Goal: Transaction & Acquisition: Purchase product/service

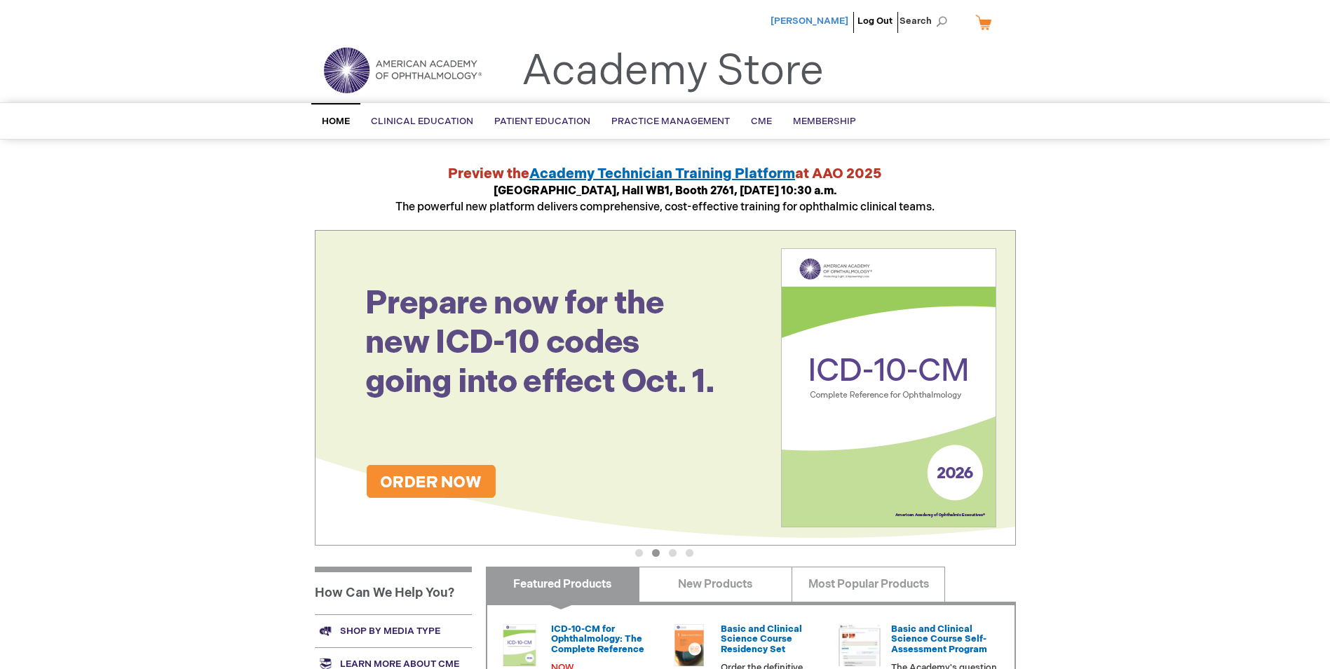
click at [835, 18] on span "[PERSON_NAME]" at bounding box center [809, 20] width 78 height 11
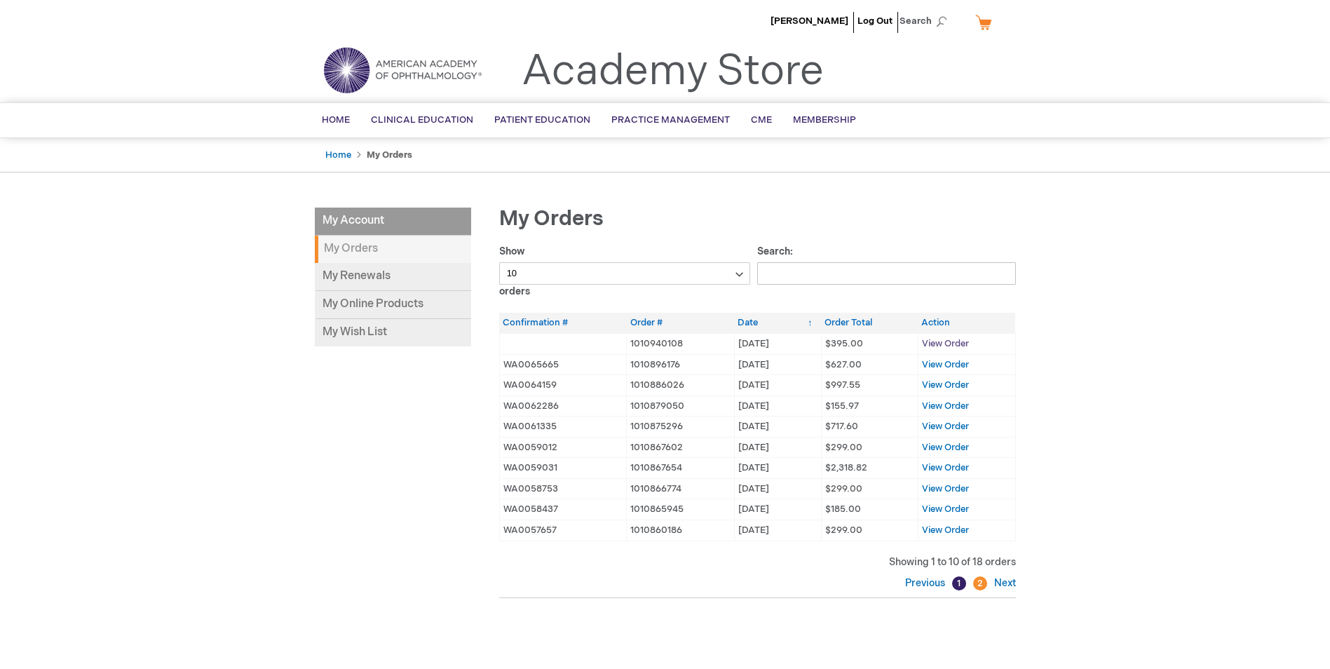
click at [954, 343] on span "View Order" at bounding box center [945, 343] width 47 height 11
click at [963, 360] on span "View Order" at bounding box center [945, 364] width 47 height 11
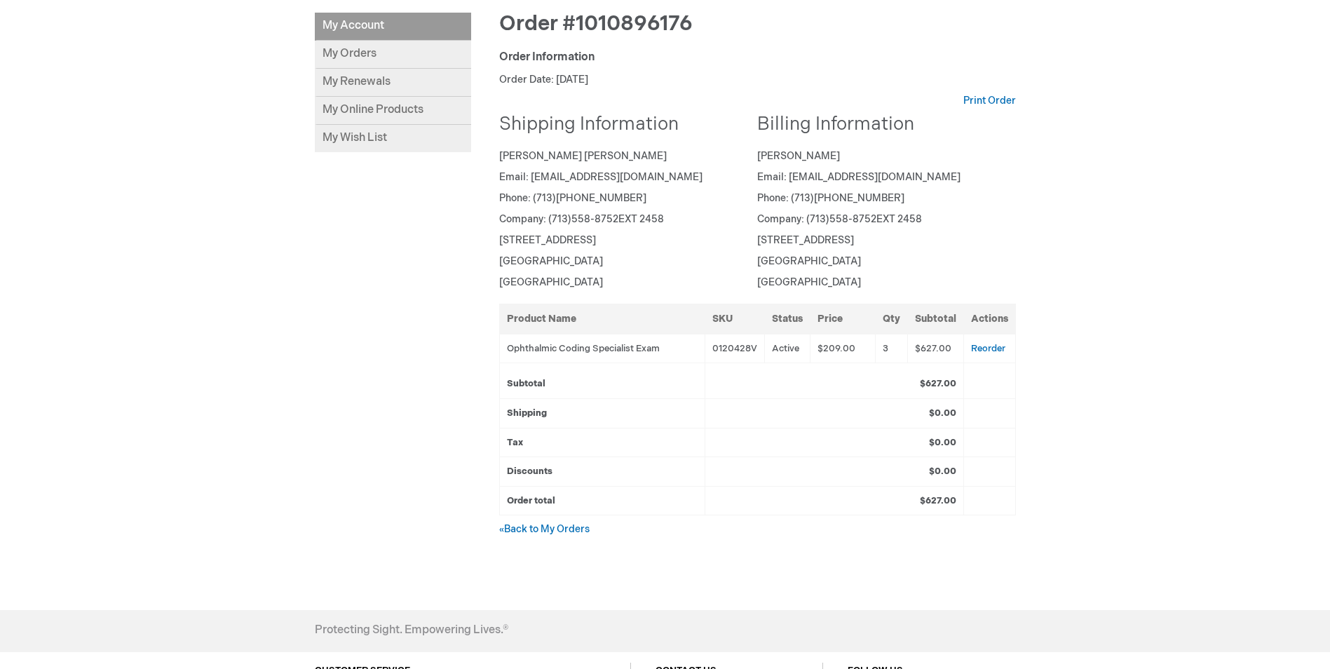
scroll to position [280, 0]
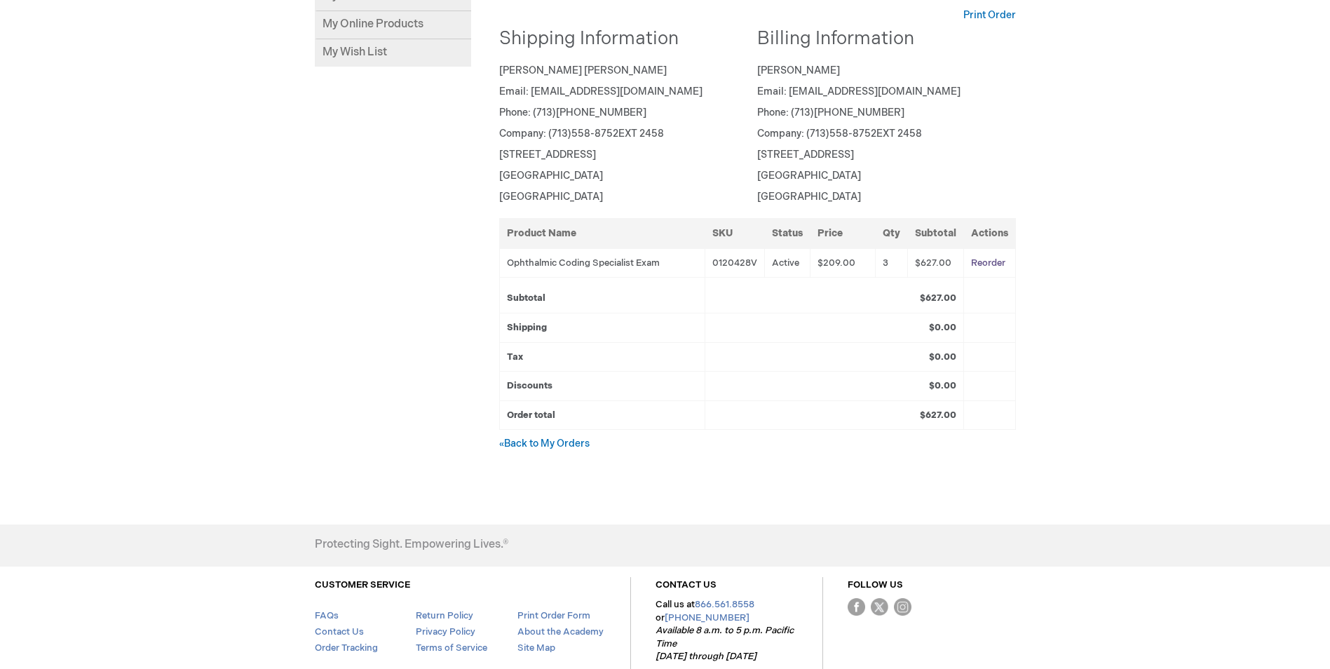
click at [988, 266] on link "Reorder" at bounding box center [988, 262] width 34 height 11
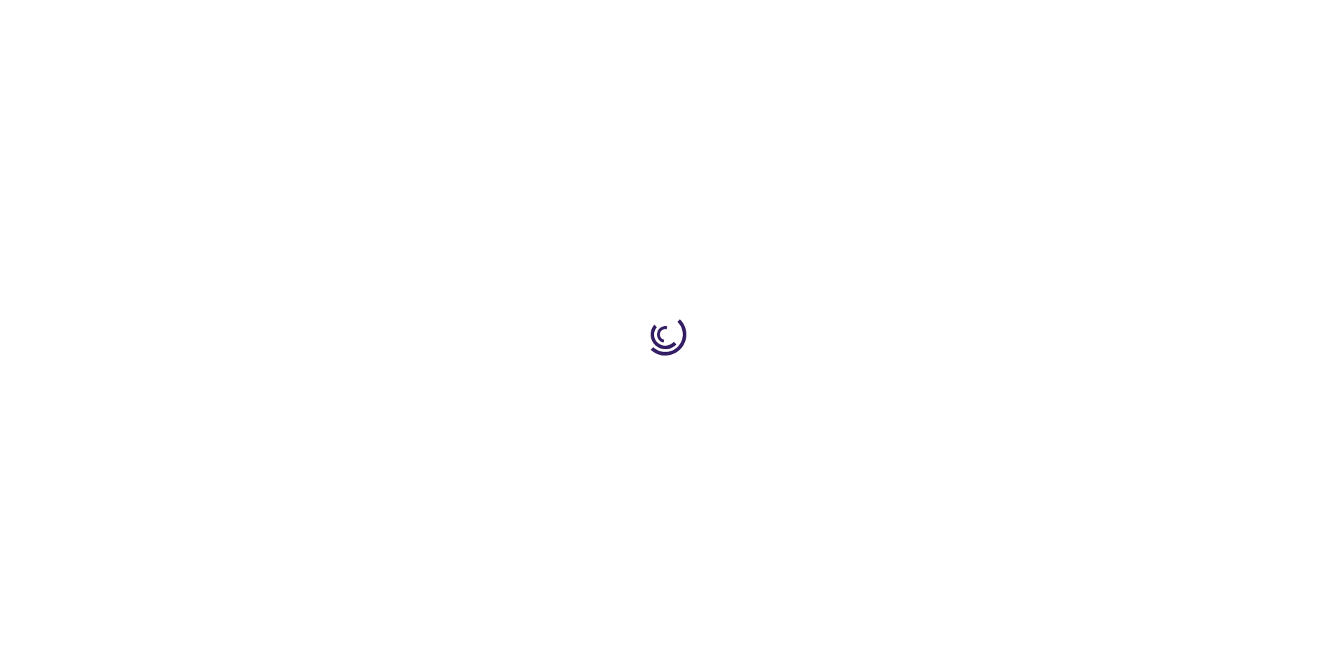
select select "US"
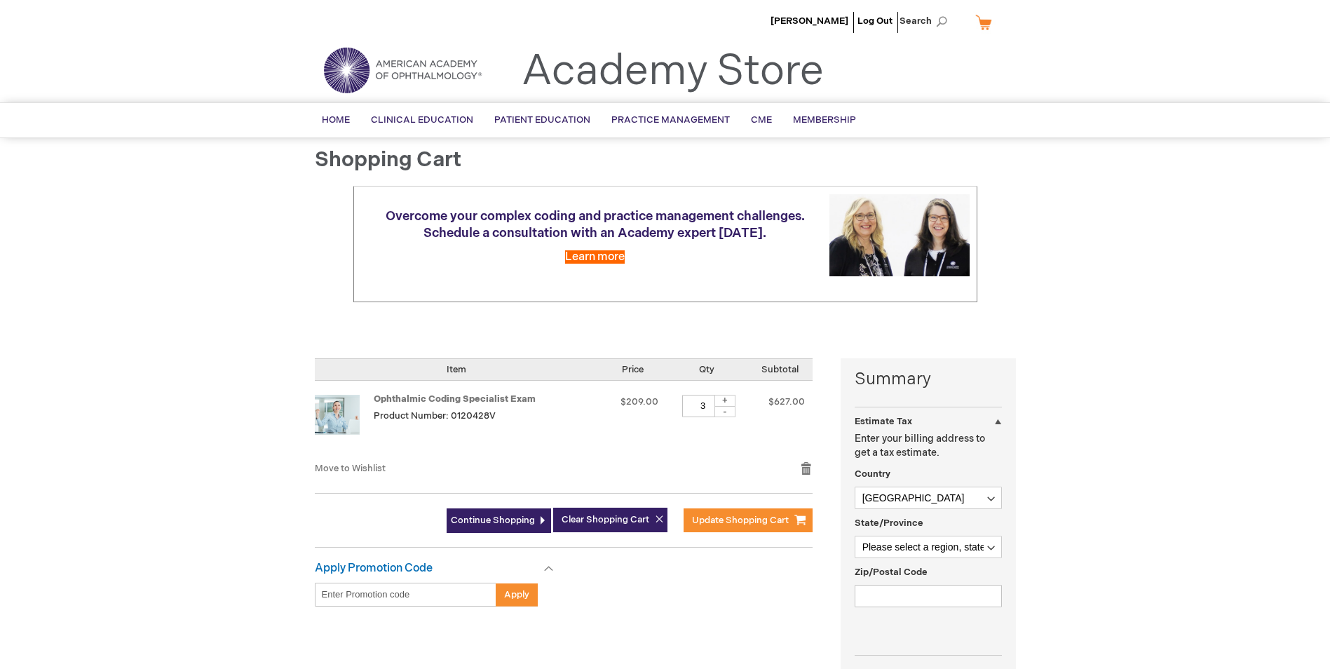
click at [727, 411] on div "-" at bounding box center [724, 411] width 21 height 11
type input "1"
click at [731, 524] on span "Update Shopping Cart" at bounding box center [740, 519] width 97 height 11
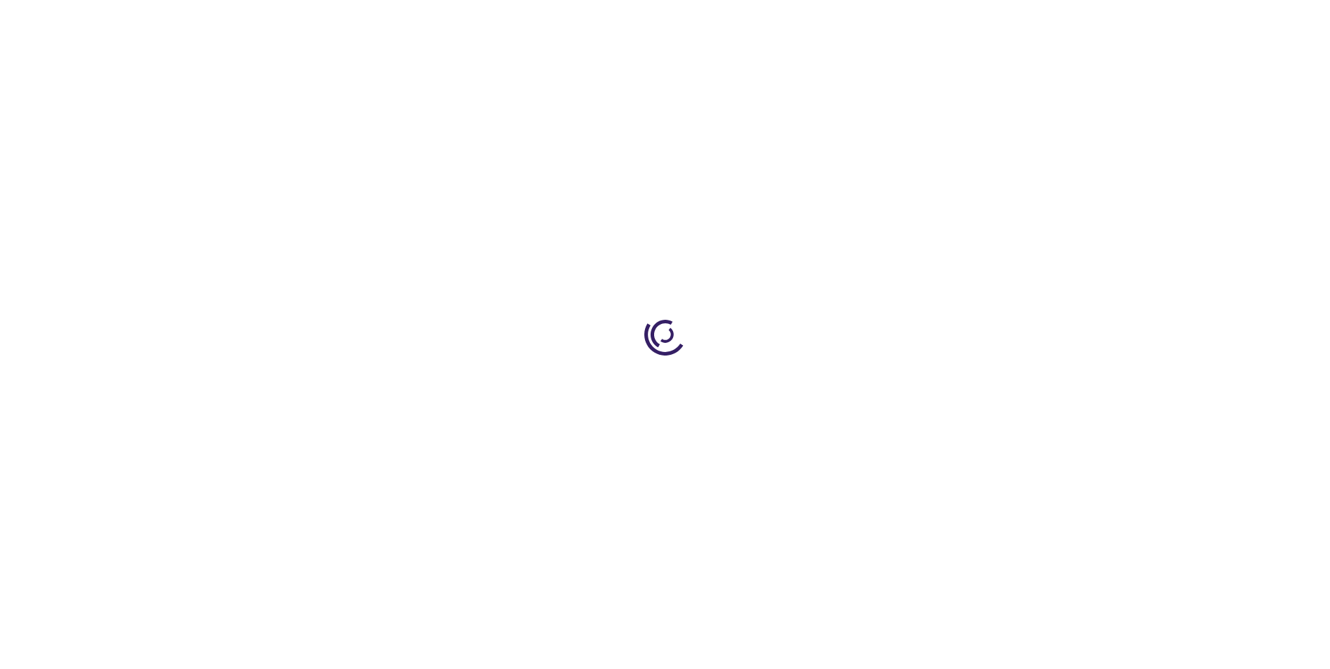
select select "US"
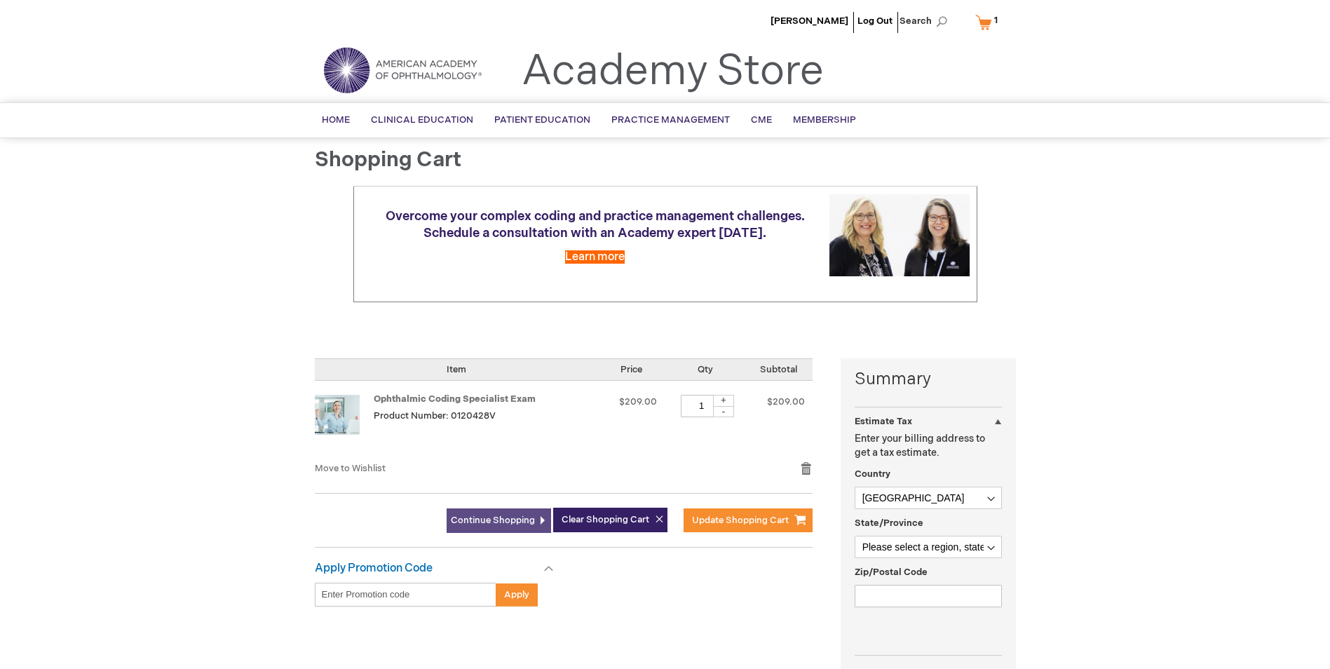
click at [499, 520] on span "Continue Shopping" at bounding box center [493, 519] width 84 height 11
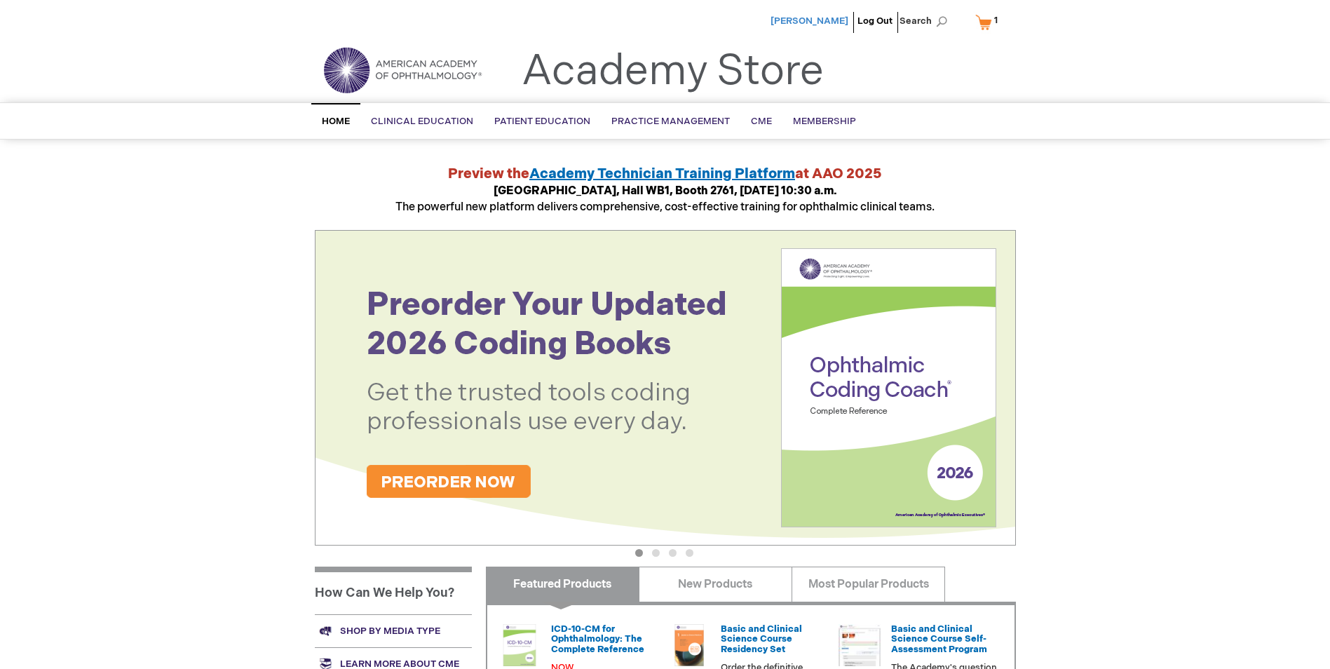
click at [802, 24] on span "[PERSON_NAME]" at bounding box center [809, 20] width 78 height 11
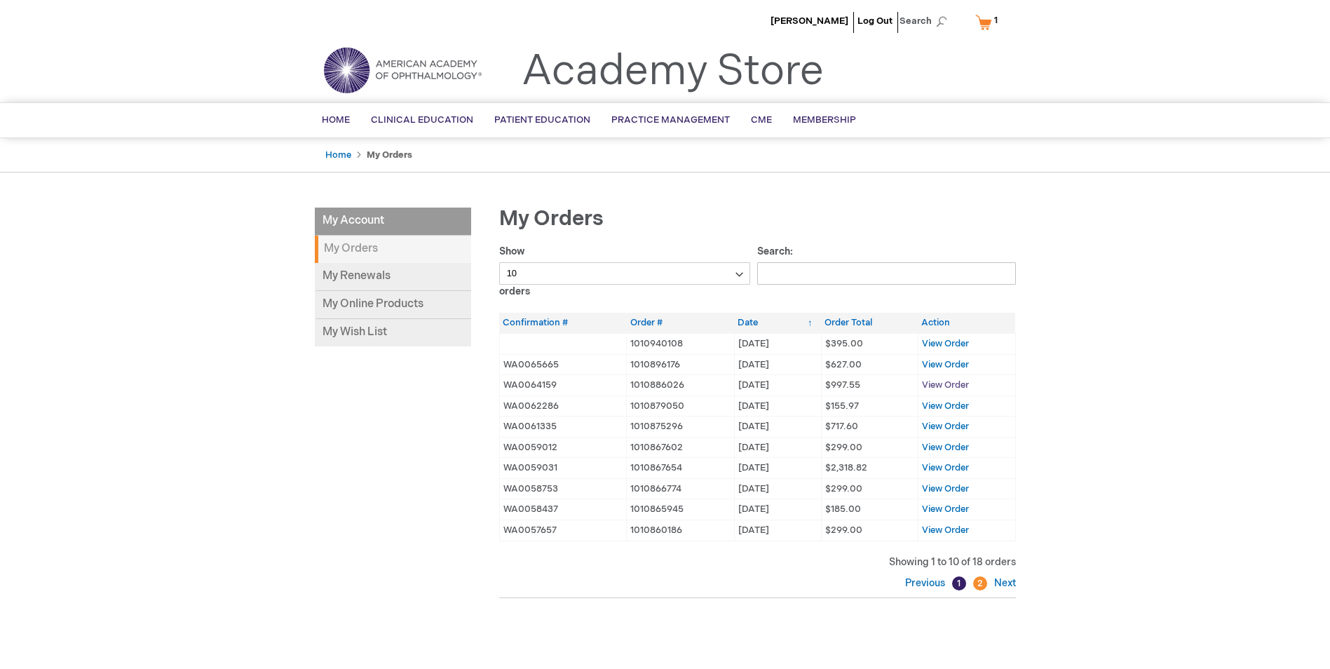
click at [931, 385] on span "View Order" at bounding box center [945, 384] width 47 height 11
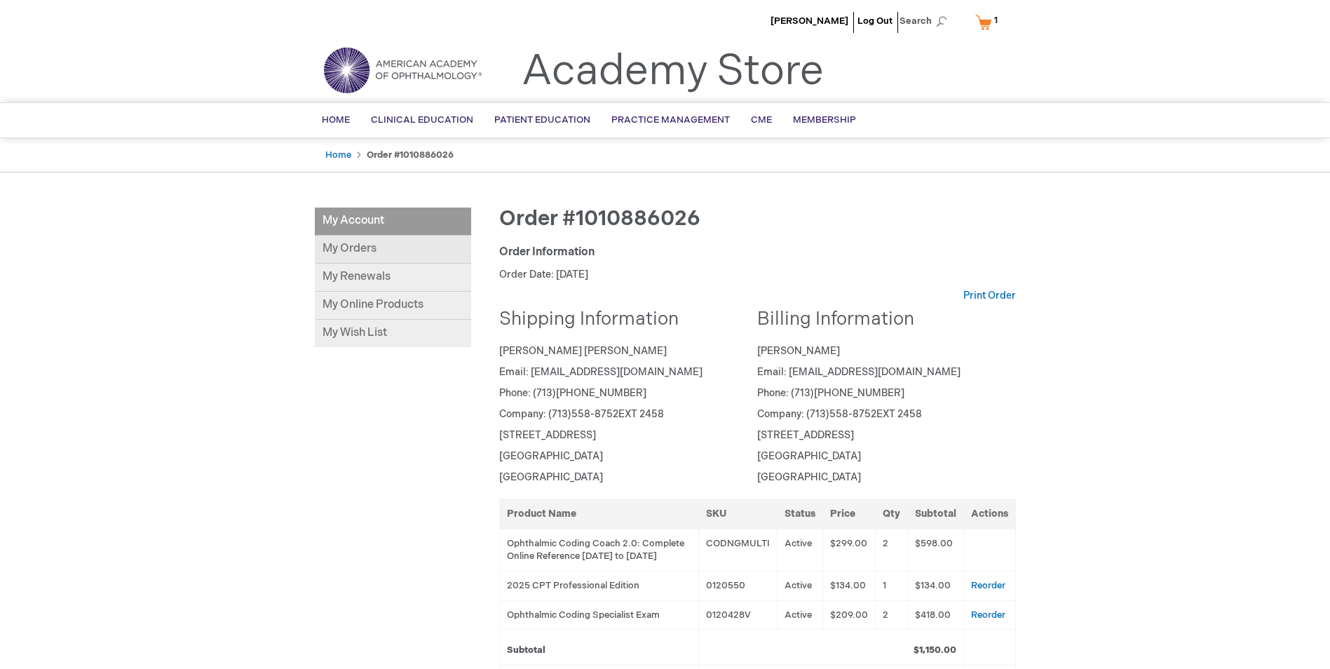
click at [376, 243] on link "My Orders" at bounding box center [393, 249] width 156 height 28
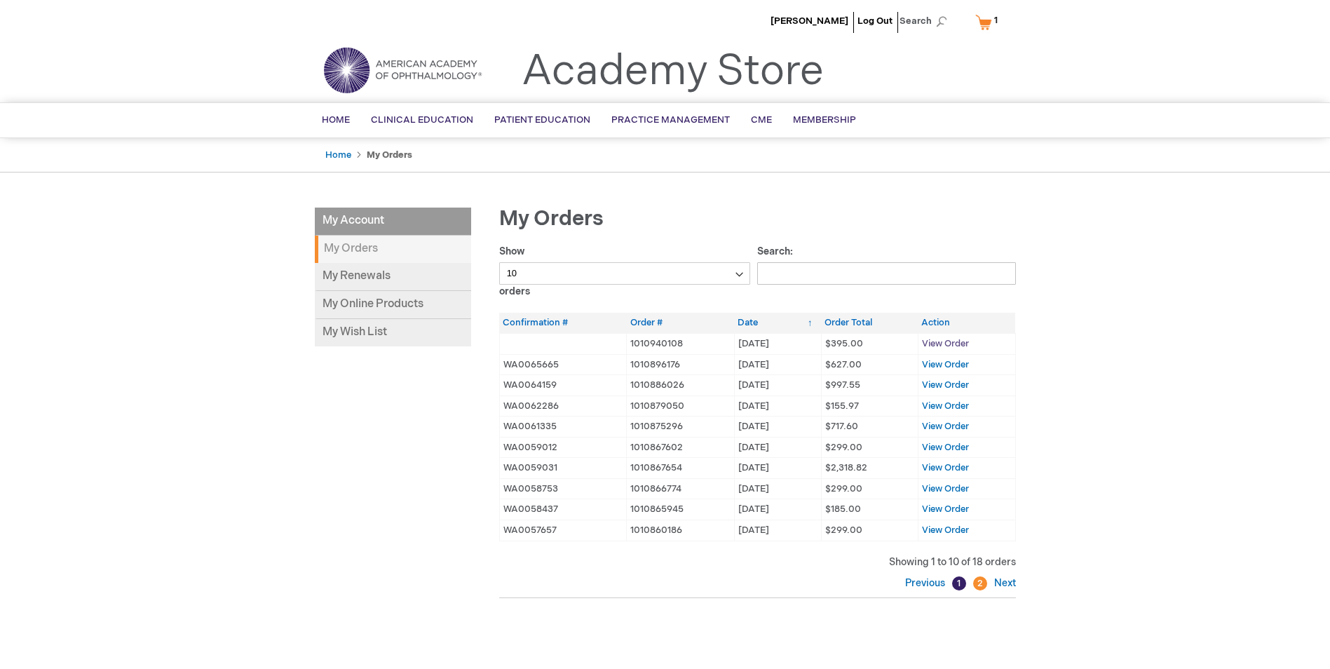
click at [945, 341] on span "View Order" at bounding box center [945, 343] width 47 height 11
click at [775, 271] on input "Search:" at bounding box center [886, 273] width 259 height 22
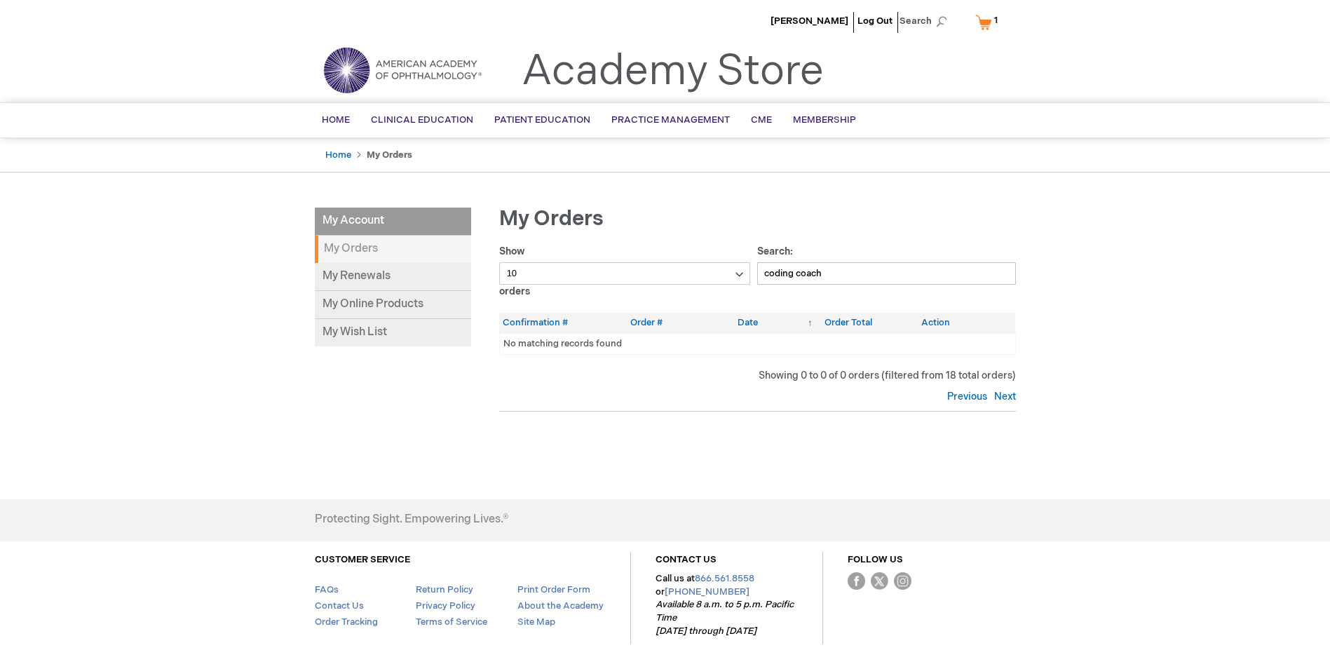
type input "coding coach"
drag, startPoint x: 824, startPoint y: 276, endPoint x: 690, endPoint y: 271, distance: 134.0
click at [690, 271] on div "Show 10 25 50 100 orders Search: coding coach Orders Confirmation # Order # Dat…" at bounding box center [757, 327] width 517 height 165
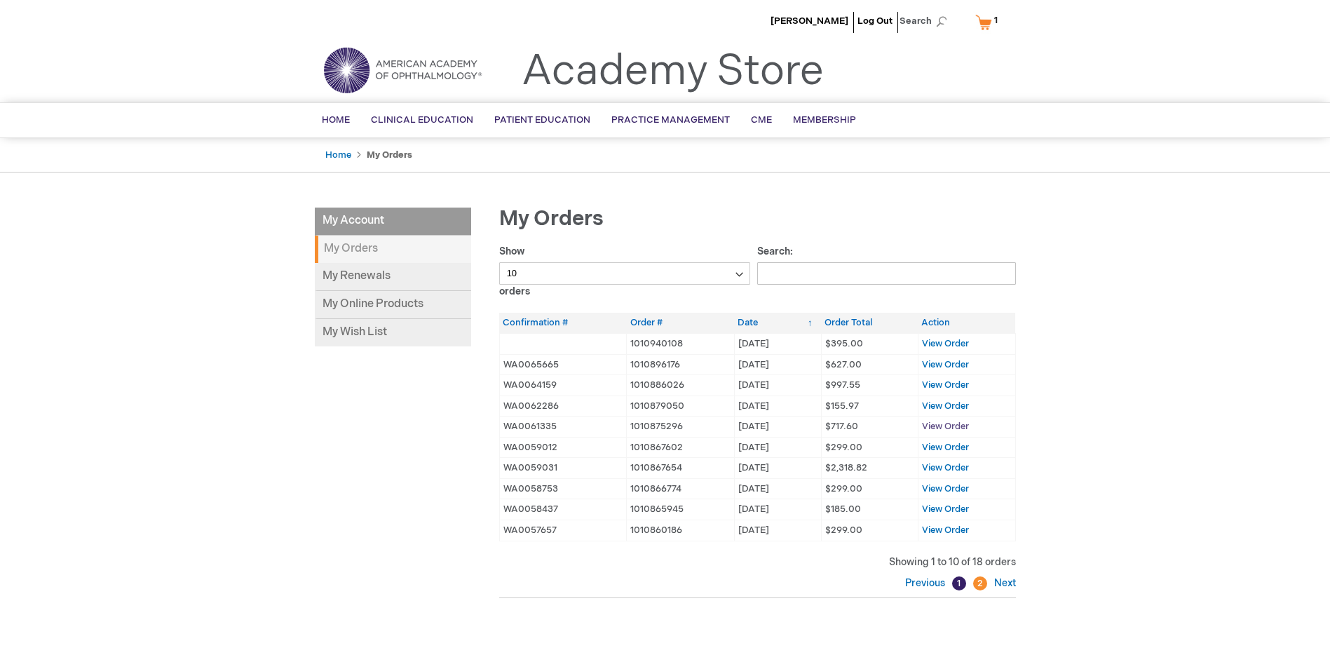
click at [936, 421] on span "View Order" at bounding box center [945, 426] width 47 height 11
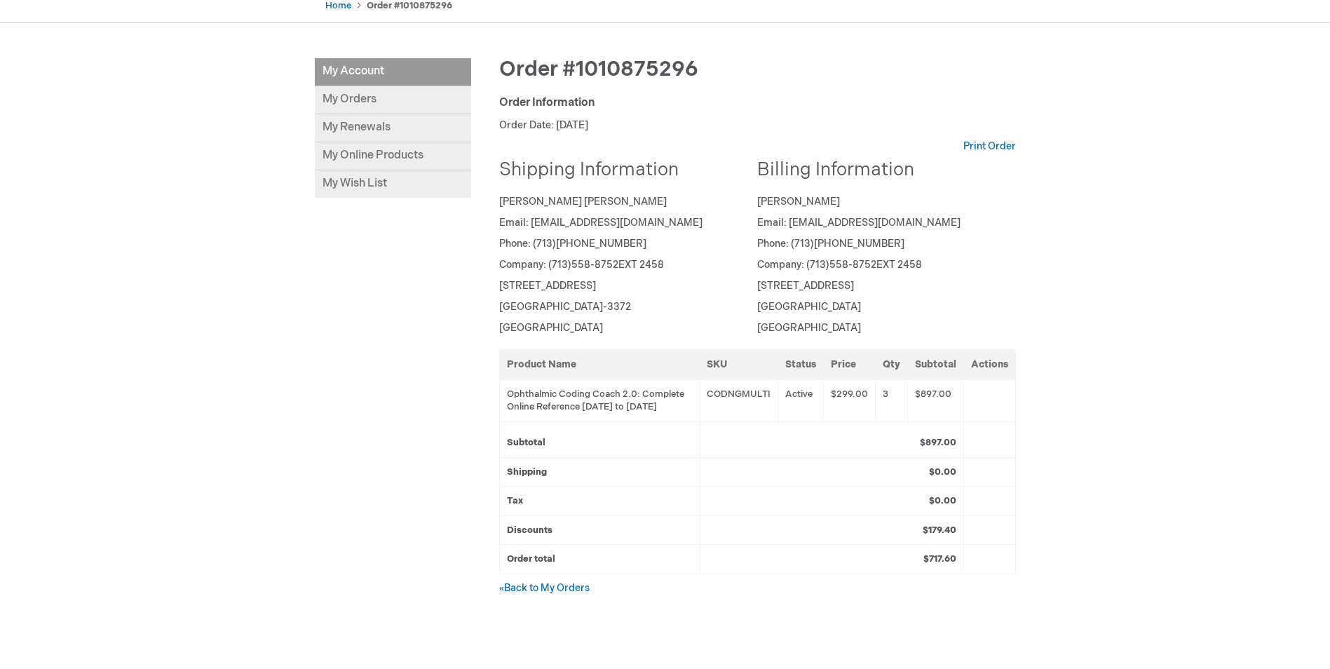
scroll to position [210, 0]
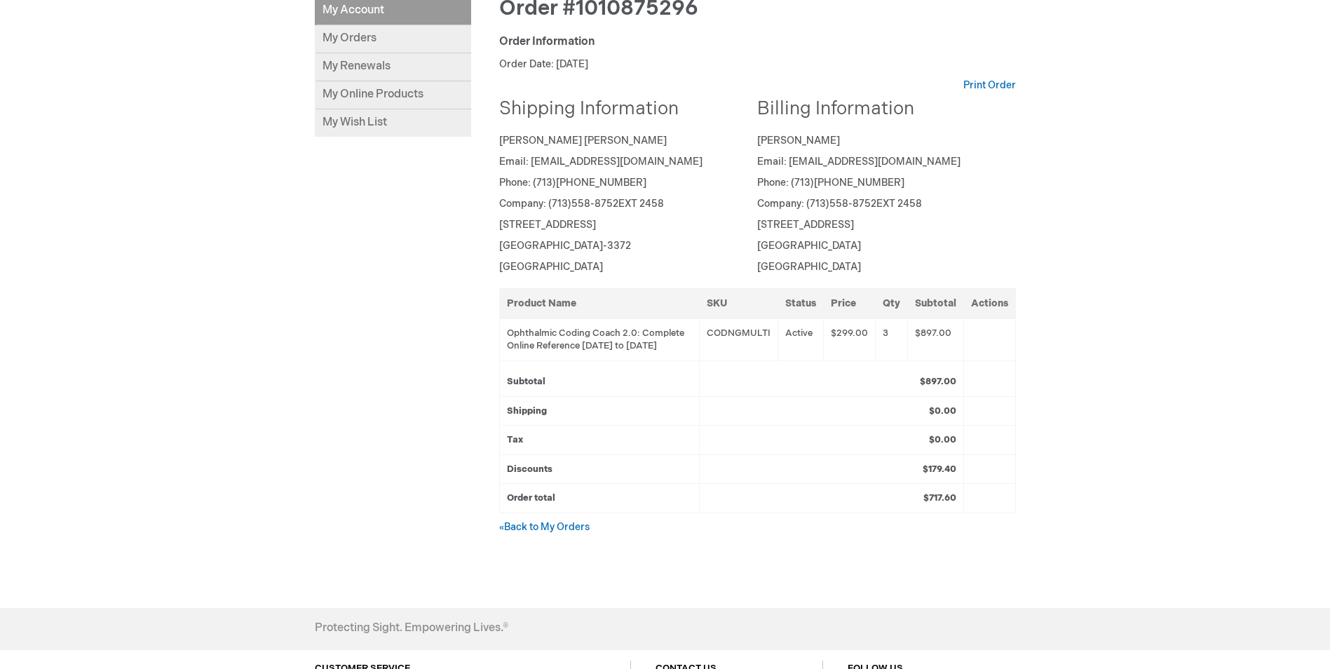
click at [974, 355] on td at bounding box center [989, 339] width 52 height 42
click at [1006, 331] on td at bounding box center [989, 339] width 52 height 42
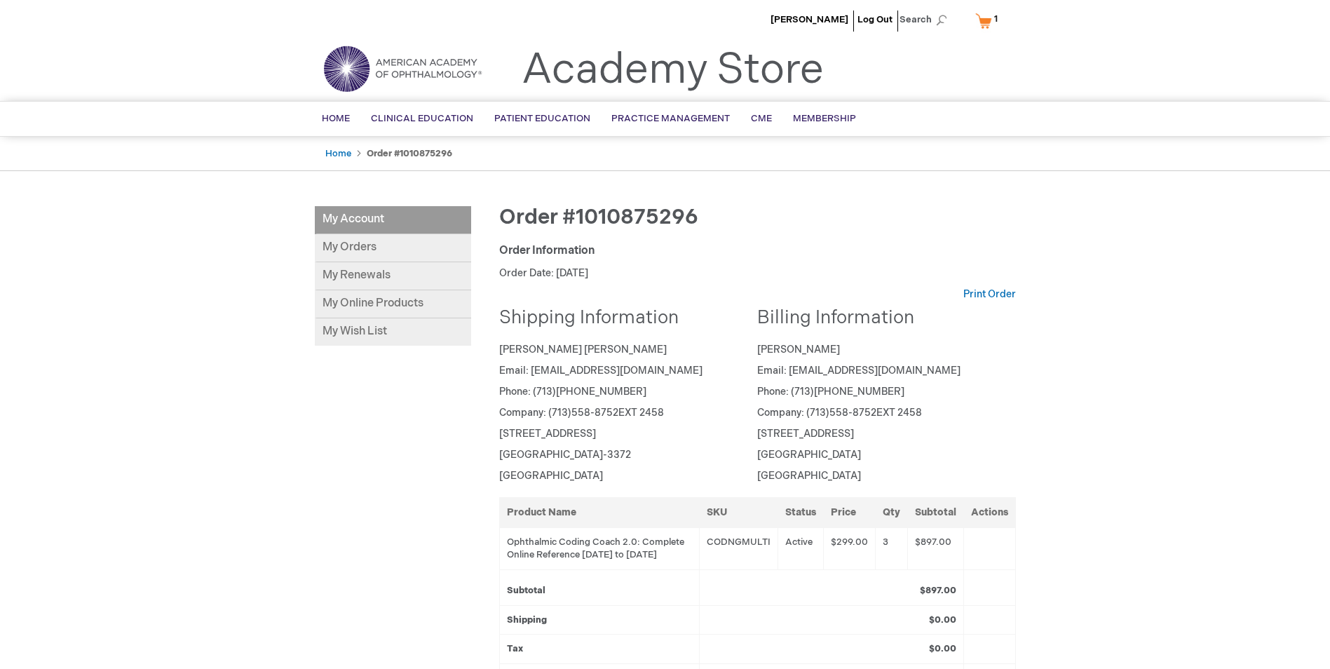
scroll to position [0, 0]
click at [992, 24] on span "1 1 items" at bounding box center [996, 20] width 8 height 17
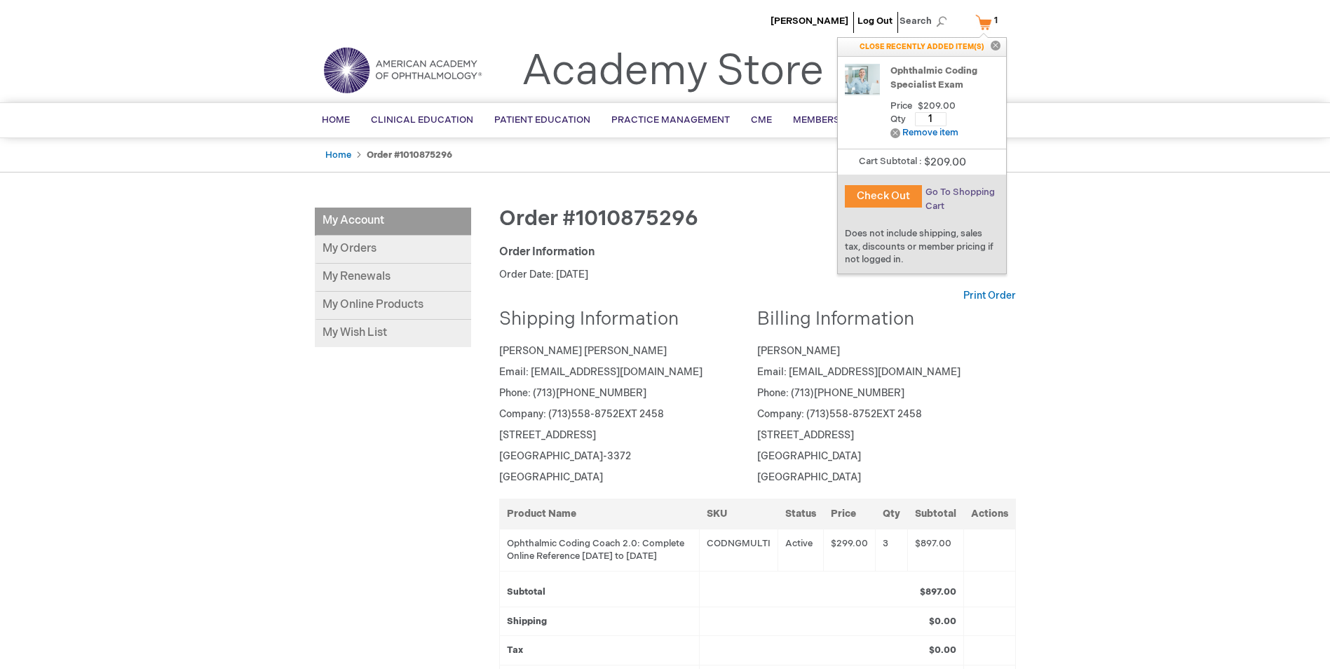
click at [946, 190] on span "Go To Shopping Cart" at bounding box center [959, 198] width 69 height 25
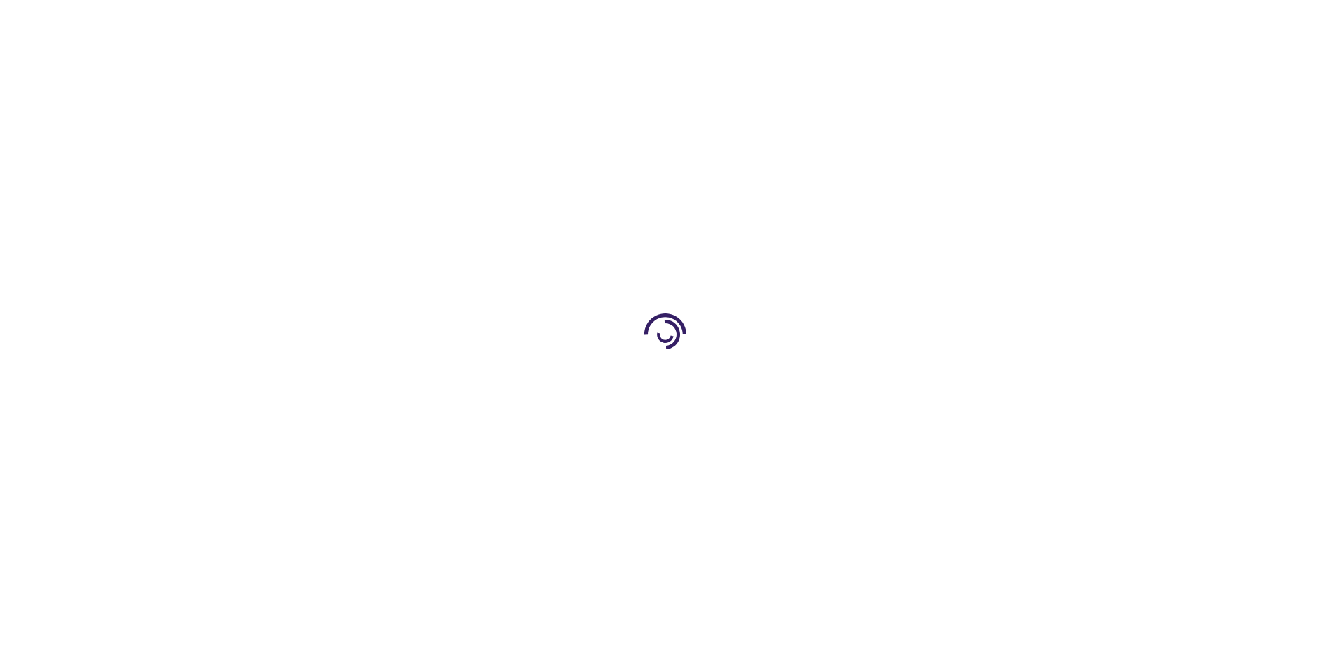
select select "US"
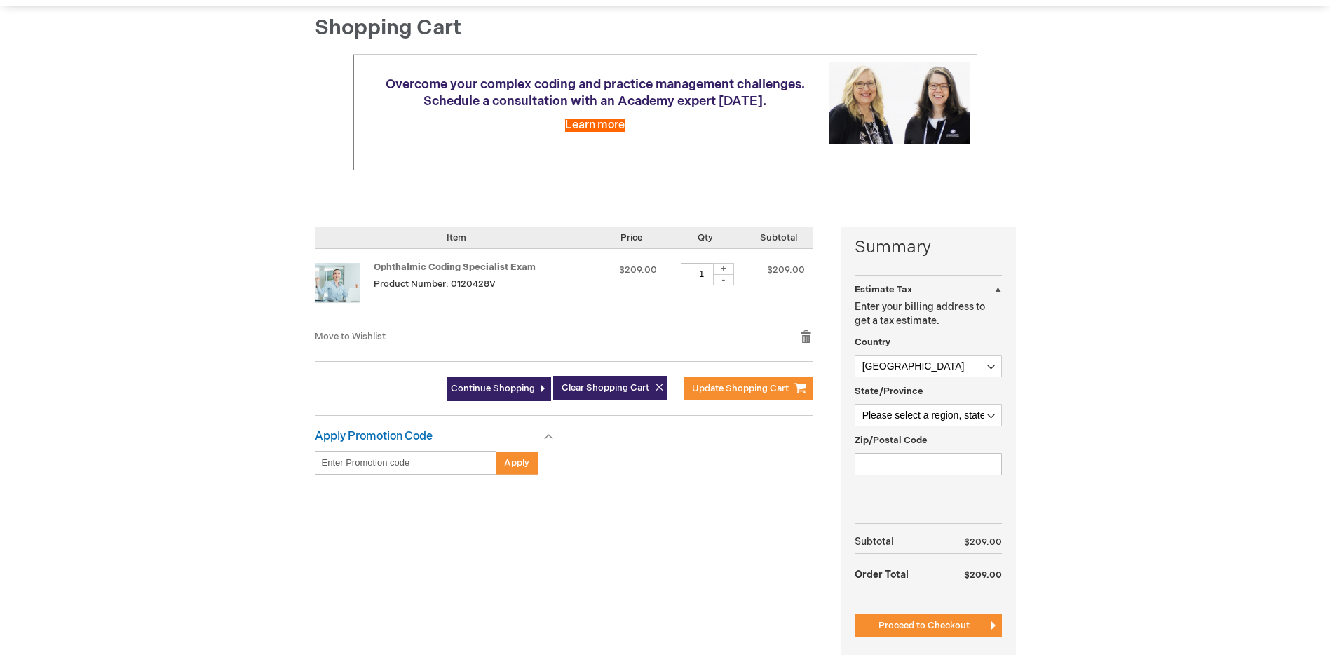
scroll to position [140, 0]
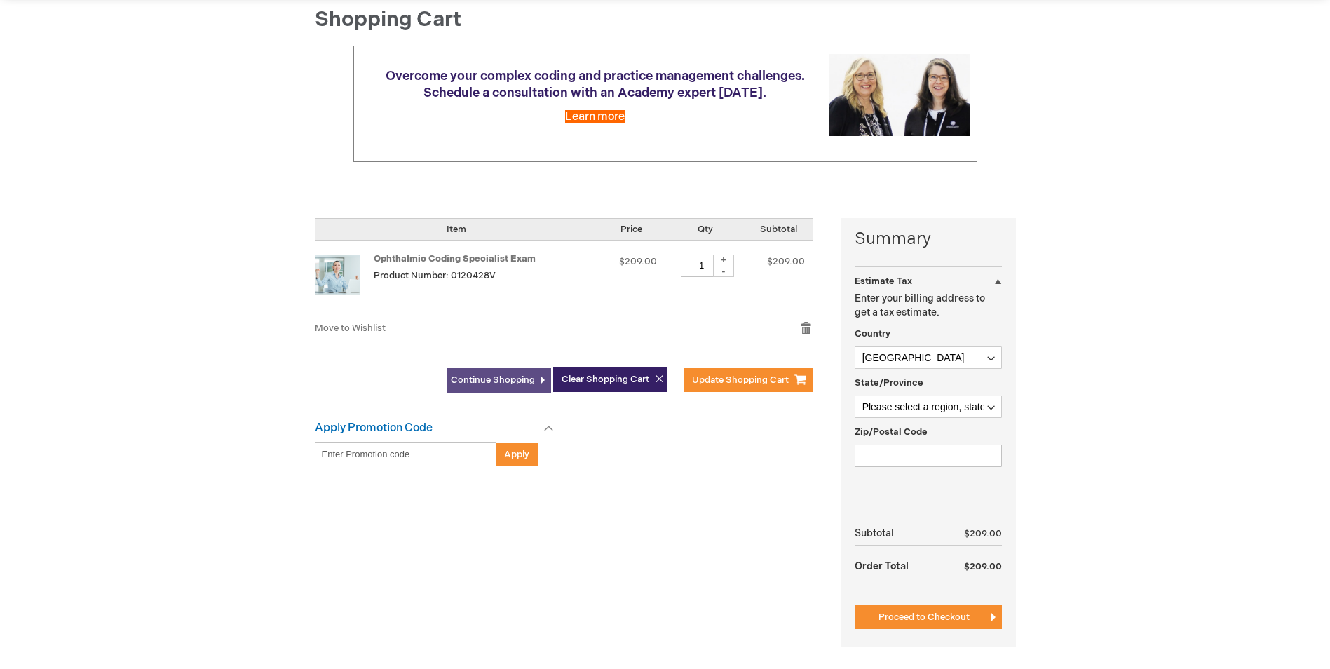
click at [496, 376] on span "Continue Shopping" at bounding box center [493, 379] width 84 height 11
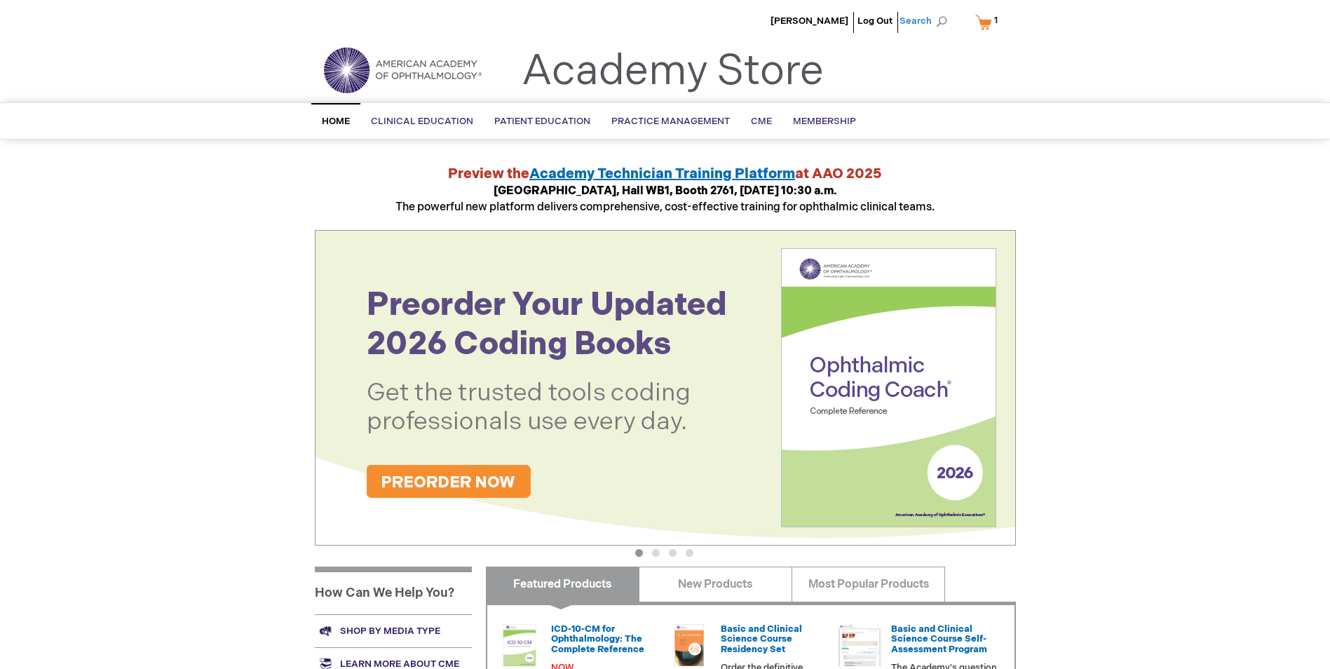
click at [941, 22] on span "Search" at bounding box center [925, 21] width 53 height 28
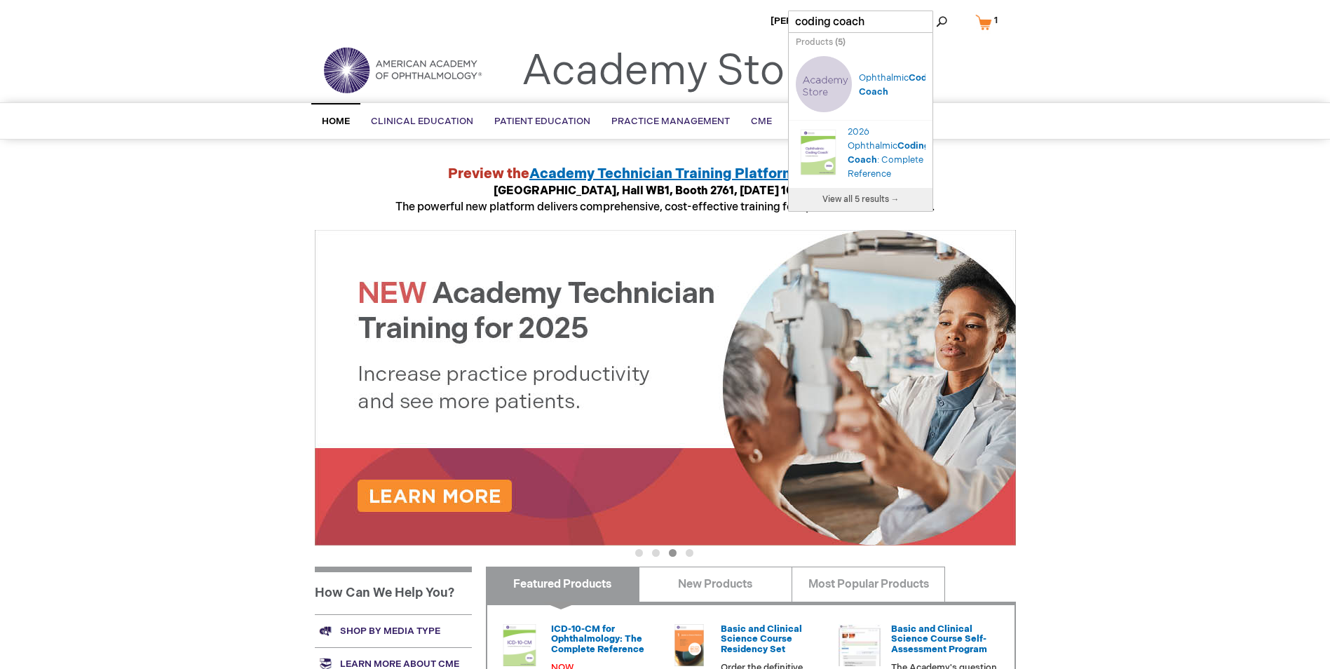
type input "coding coach"
click at [854, 205] on span "View all 5 results →" at bounding box center [860, 199] width 77 height 11
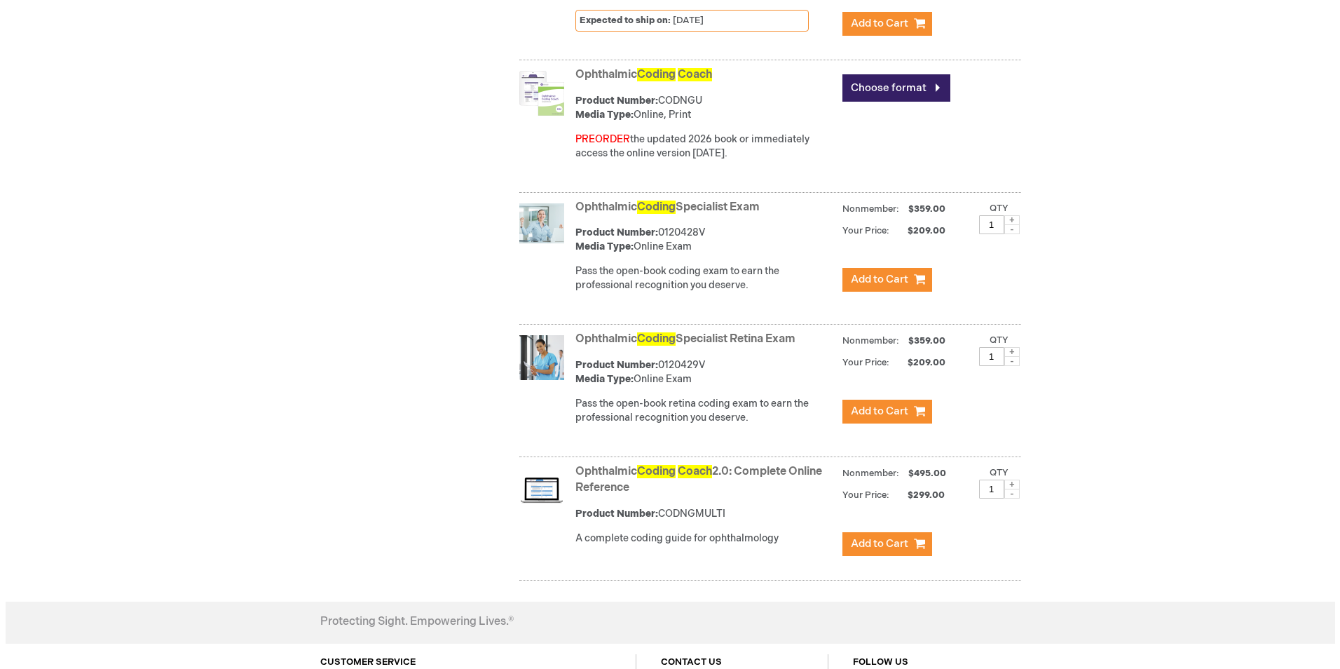
scroll to position [631, 0]
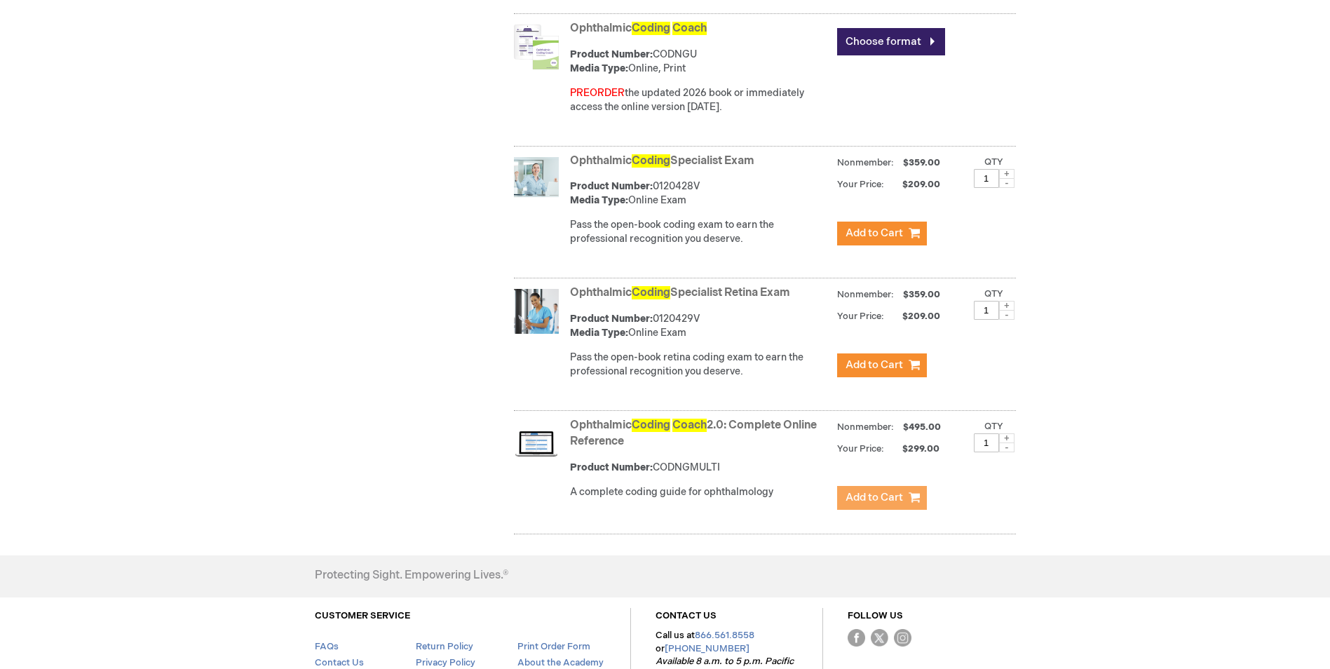
click at [871, 496] on span "Add to Cart" at bounding box center [873, 497] width 57 height 13
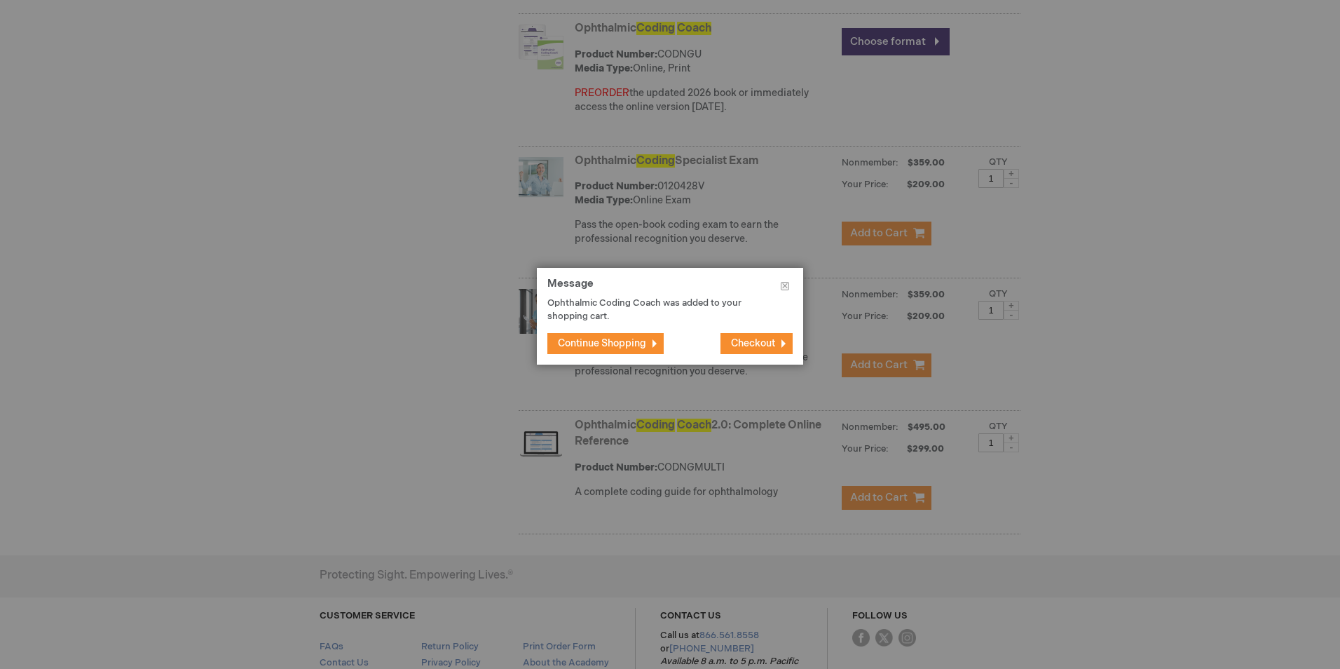
scroll to position [645, 0]
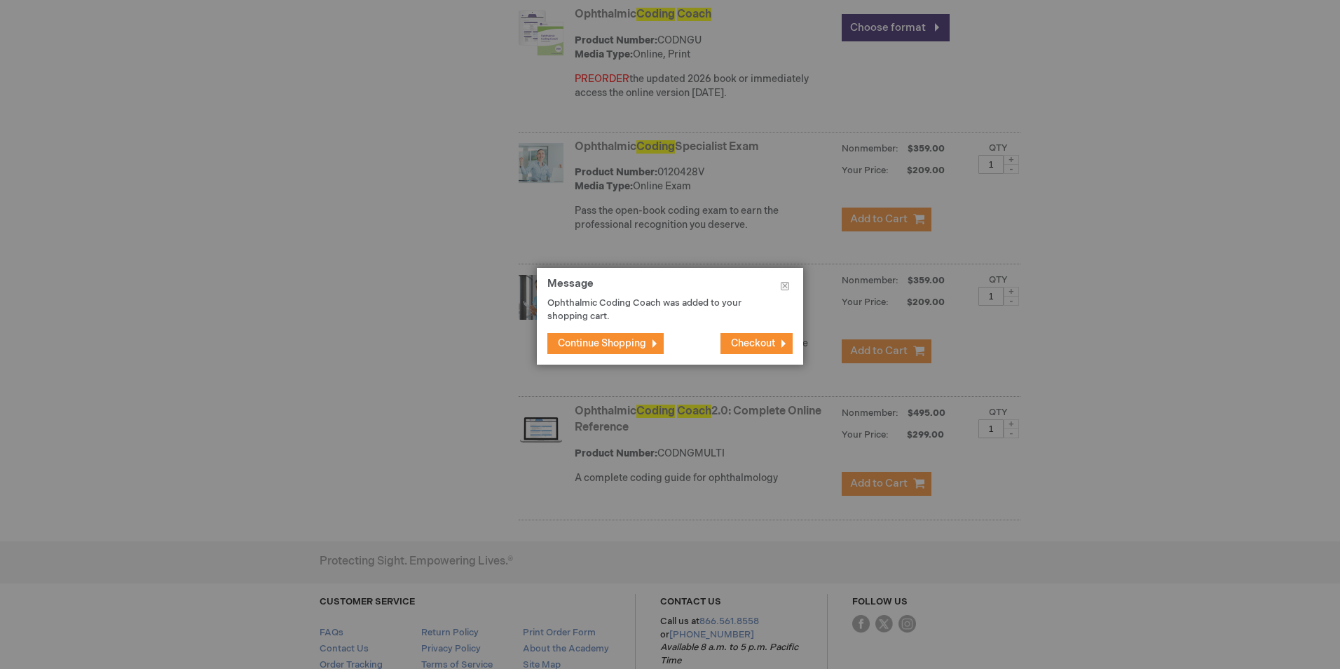
click at [763, 341] on span "Checkout" at bounding box center [753, 343] width 44 height 12
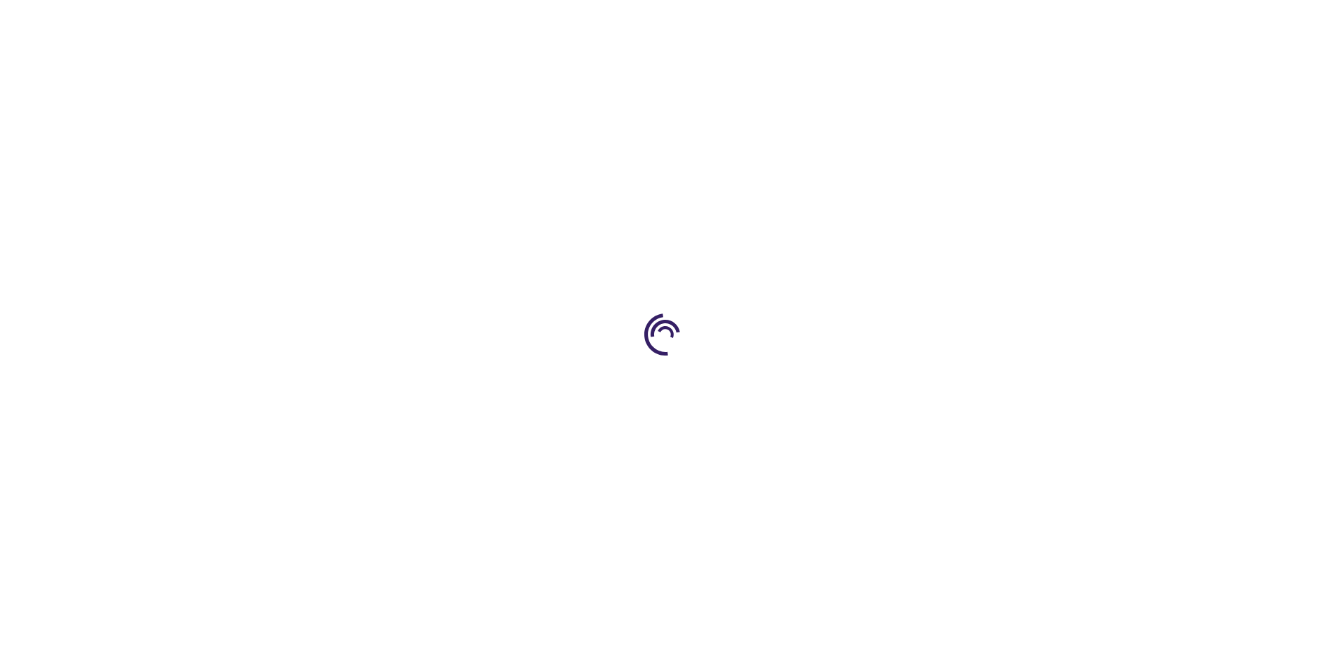
select select "US"
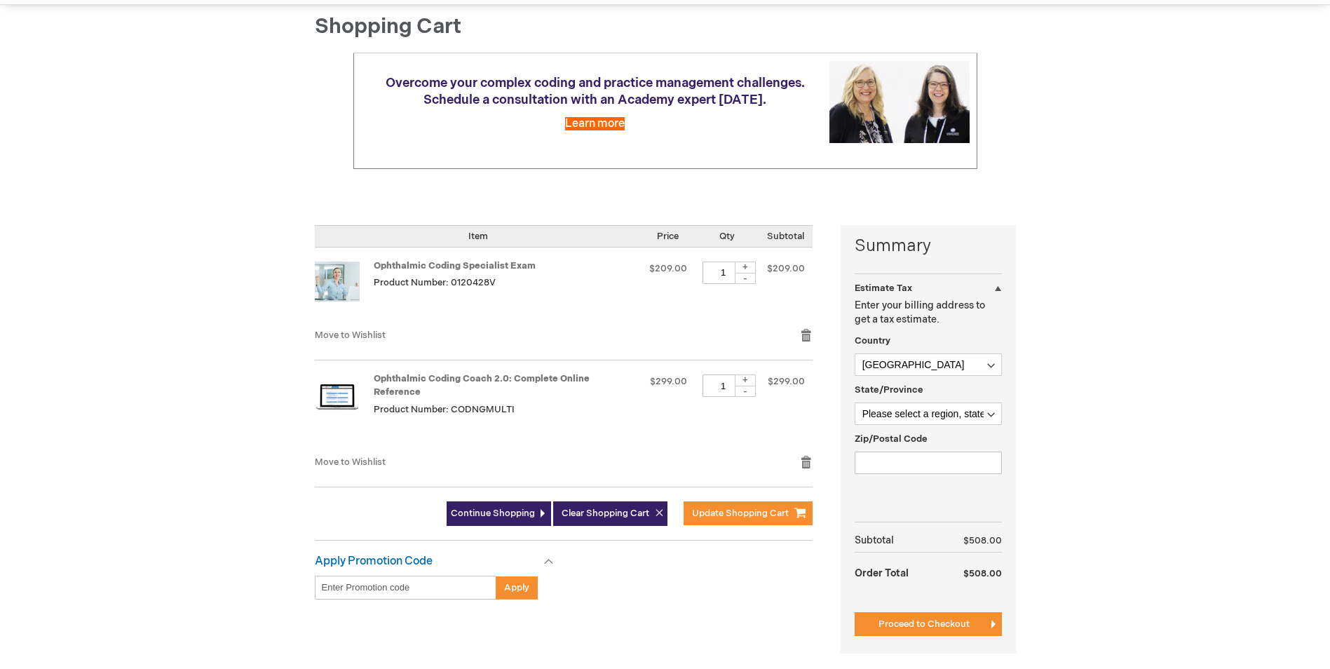
scroll to position [140, 0]
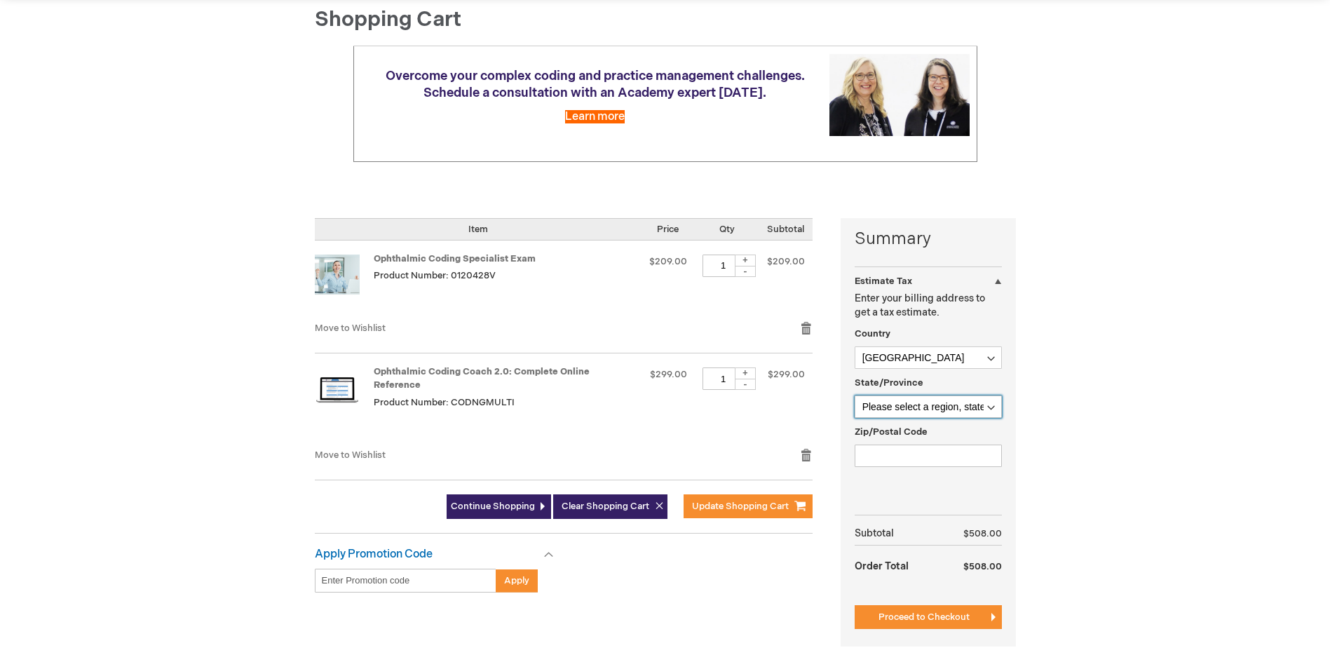
click at [951, 404] on select "Please select a region, state or province. [US_STATE] [US_STATE] [US_STATE] [US…" at bounding box center [927, 406] width 147 height 22
select select "57"
click at [854, 395] on select "Please select a region, state or province. [US_STATE] [US_STATE] [US_STATE] [US…" at bounding box center [927, 406] width 147 height 22
click at [915, 457] on input "Zip/Postal Code" at bounding box center [927, 455] width 147 height 22
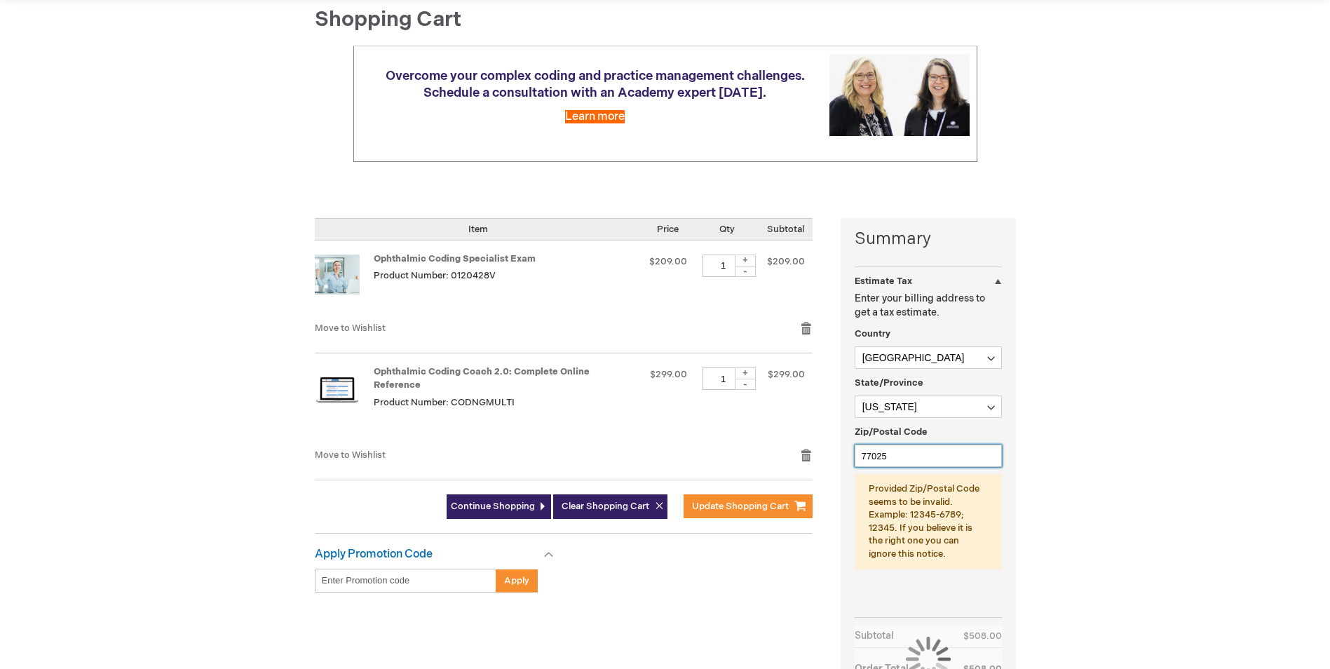
type input "77025"
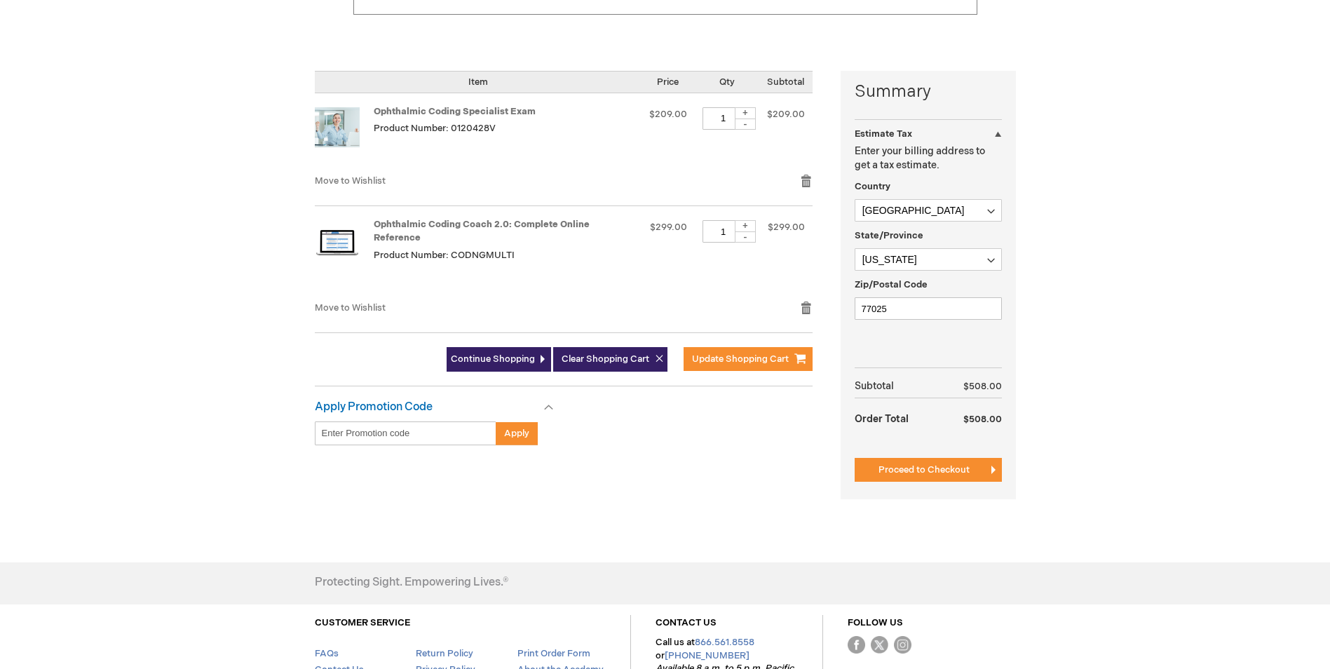
scroll to position [263, 0]
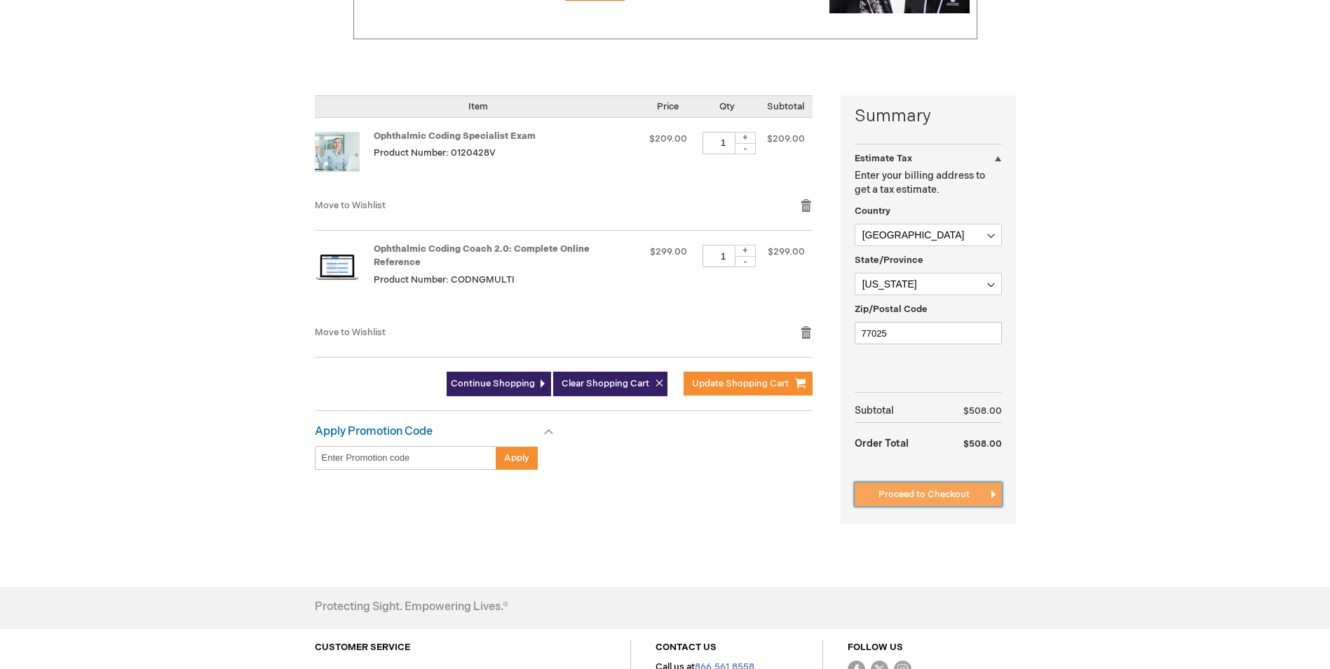
click at [941, 496] on span "Proceed to Checkout" at bounding box center [923, 494] width 91 height 11
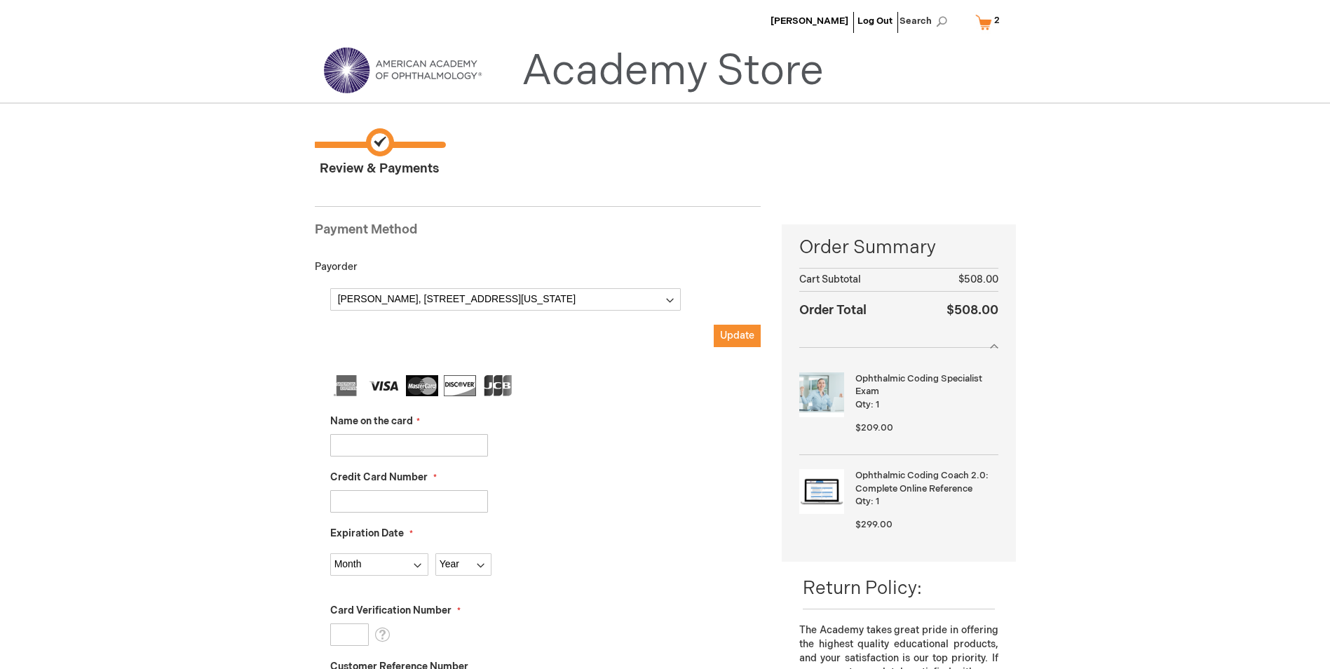
click at [370, 443] on input "Name on the card" at bounding box center [409, 445] width 158 height 22
type input "[PERSON_NAME]"
click at [387, 498] on input "Credit Card Number" at bounding box center [409, 501] width 158 height 22
type input "4024511007698319"
click at [415, 569] on select "Month 01 - January 02 - February 03 - March 04 - April 05 - May 06 - June 07 - …" at bounding box center [379, 564] width 98 height 22
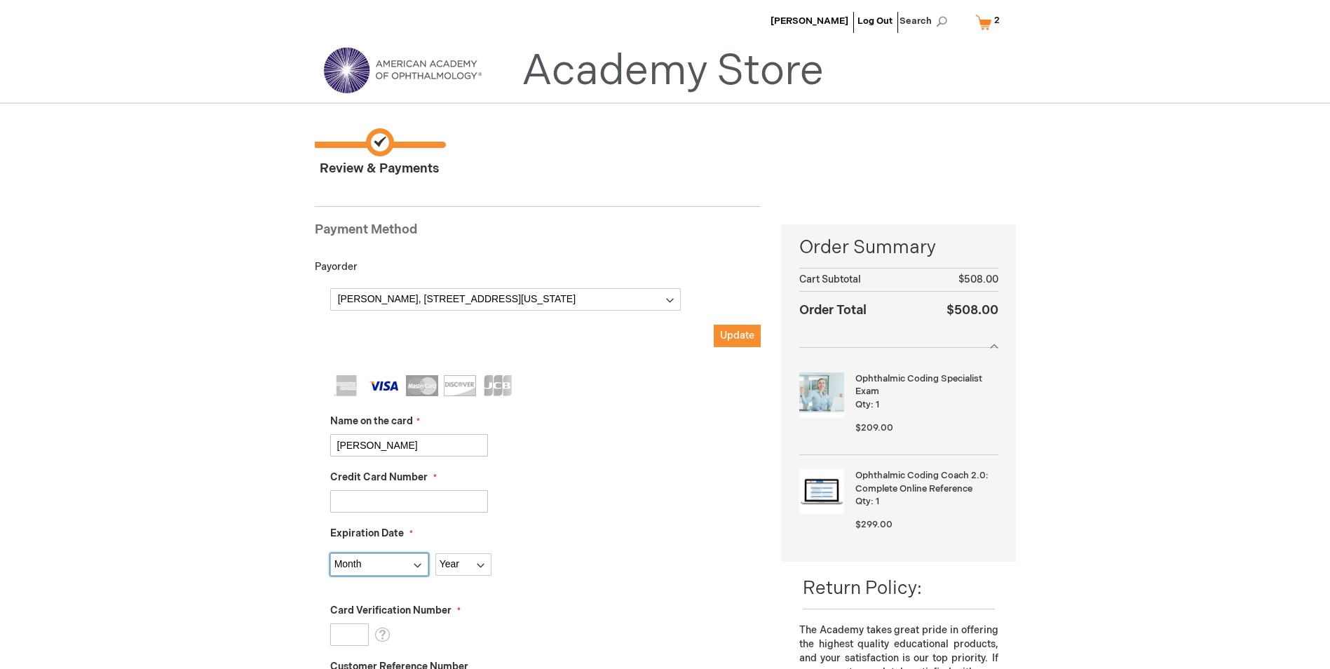
select select "3"
click at [330, 553] on select "Month 01 - January 02 - February 03 - March 04 - April 05 - May 06 - June 07 - …" at bounding box center [379, 564] width 98 height 22
click at [476, 573] on select "Year 2025 2026 2027 2028 2029 2030 2031 2032 2033 2034 2035" at bounding box center [463, 564] width 56 height 22
select select "2028"
click at [435, 553] on select "Year 2025 2026 2027 2028 2029 2030 2031 2032 2033 2034 2035" at bounding box center [463, 564] width 56 height 22
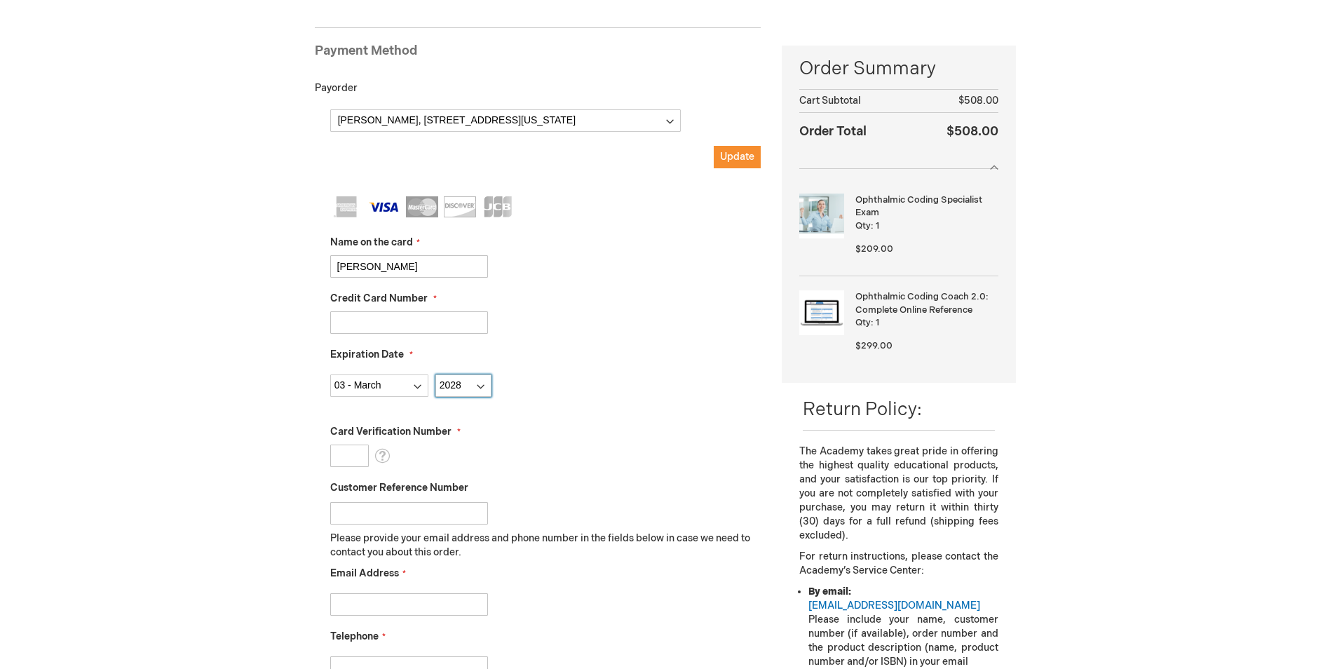
scroll to position [210, 0]
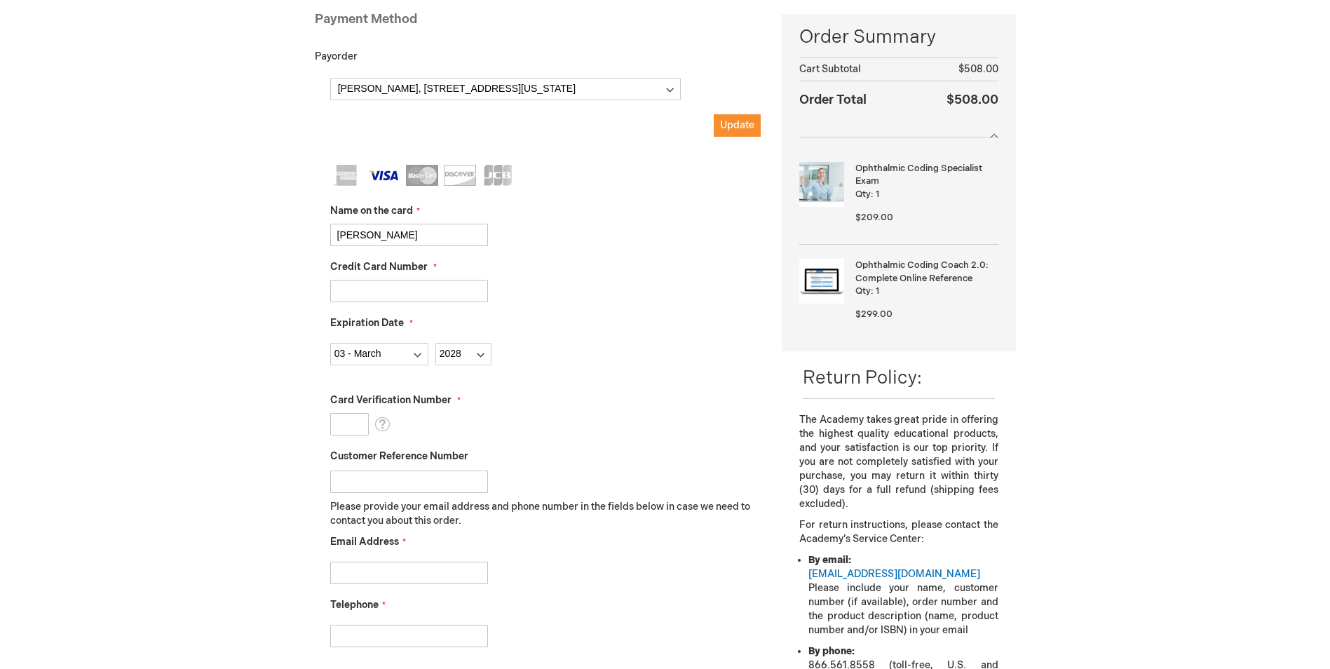
click at [345, 425] on input "Card Verification Number" at bounding box center [349, 424] width 39 height 22
type input "010"
click at [378, 563] on input "Email Address" at bounding box center [409, 572] width 158 height 22
type input "swilliams@houstoneye.com"
type input "713-558-8738"
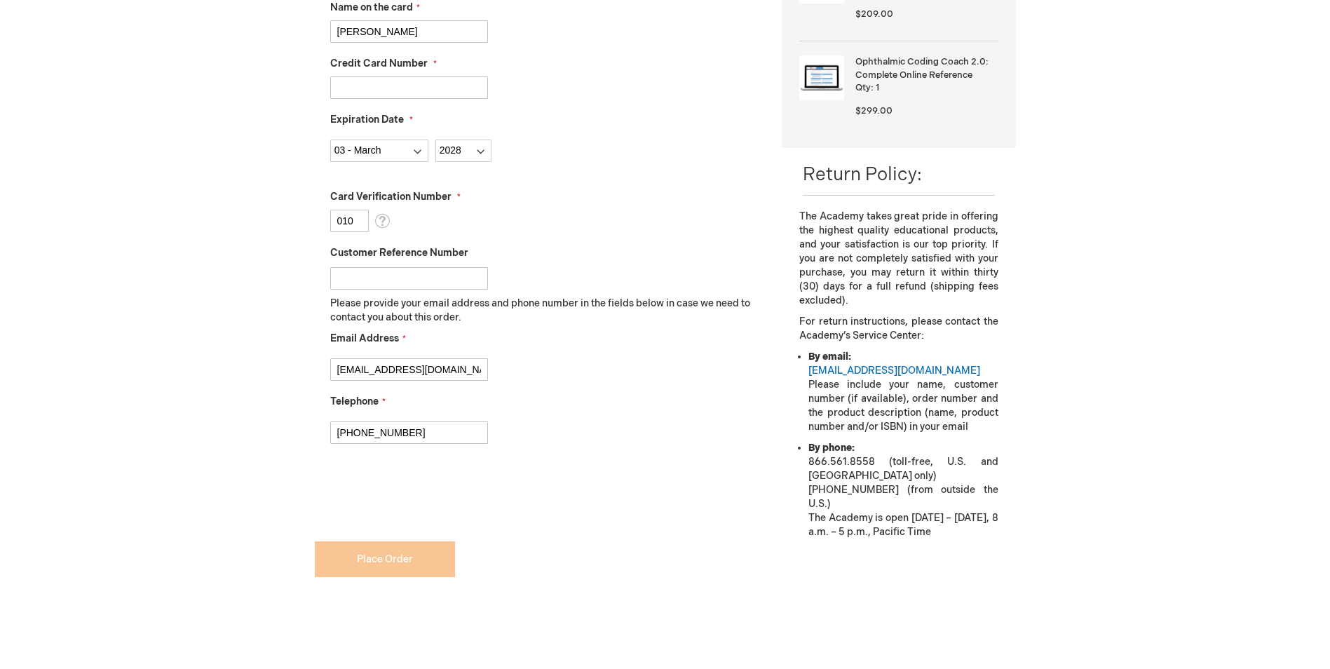
scroll to position [421, 0]
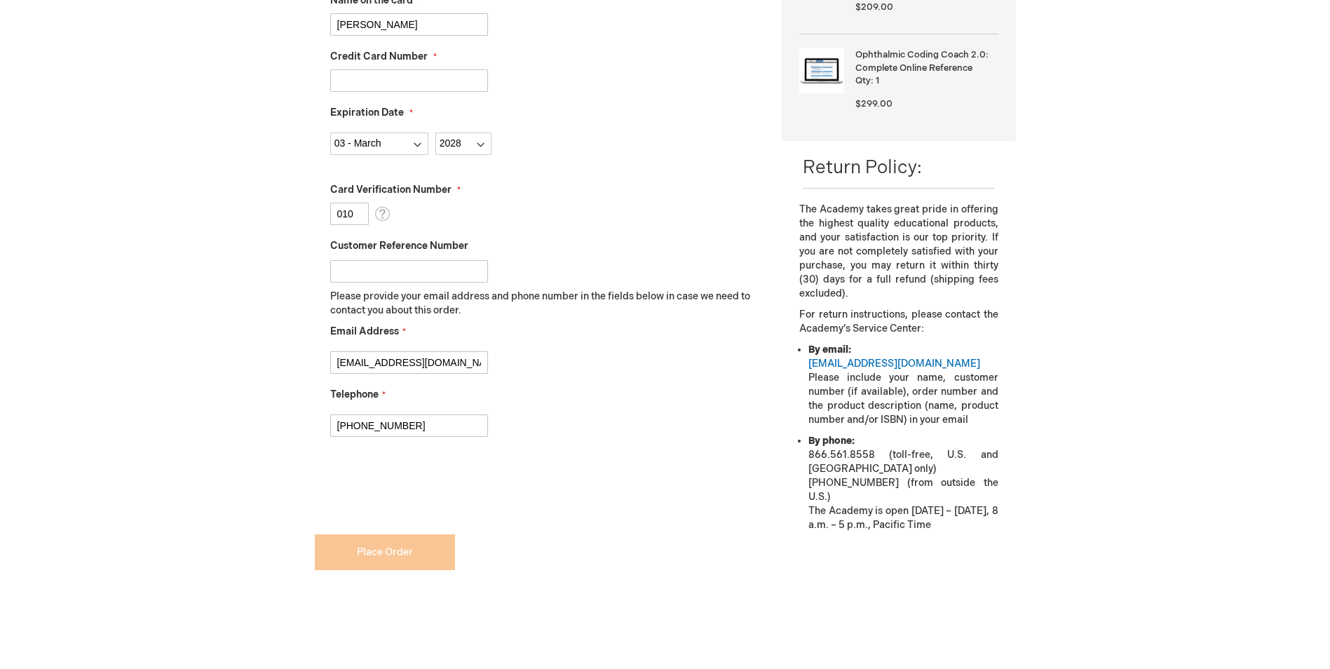
checkbox input "true"
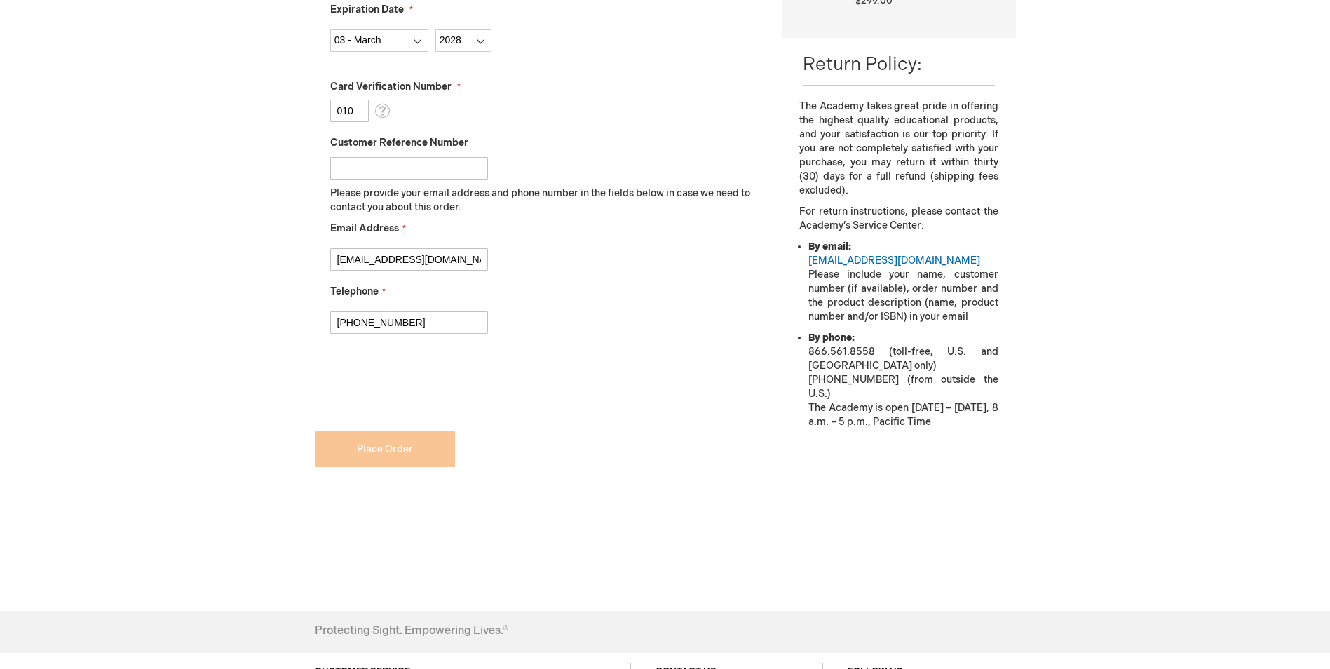
scroll to position [631, 0]
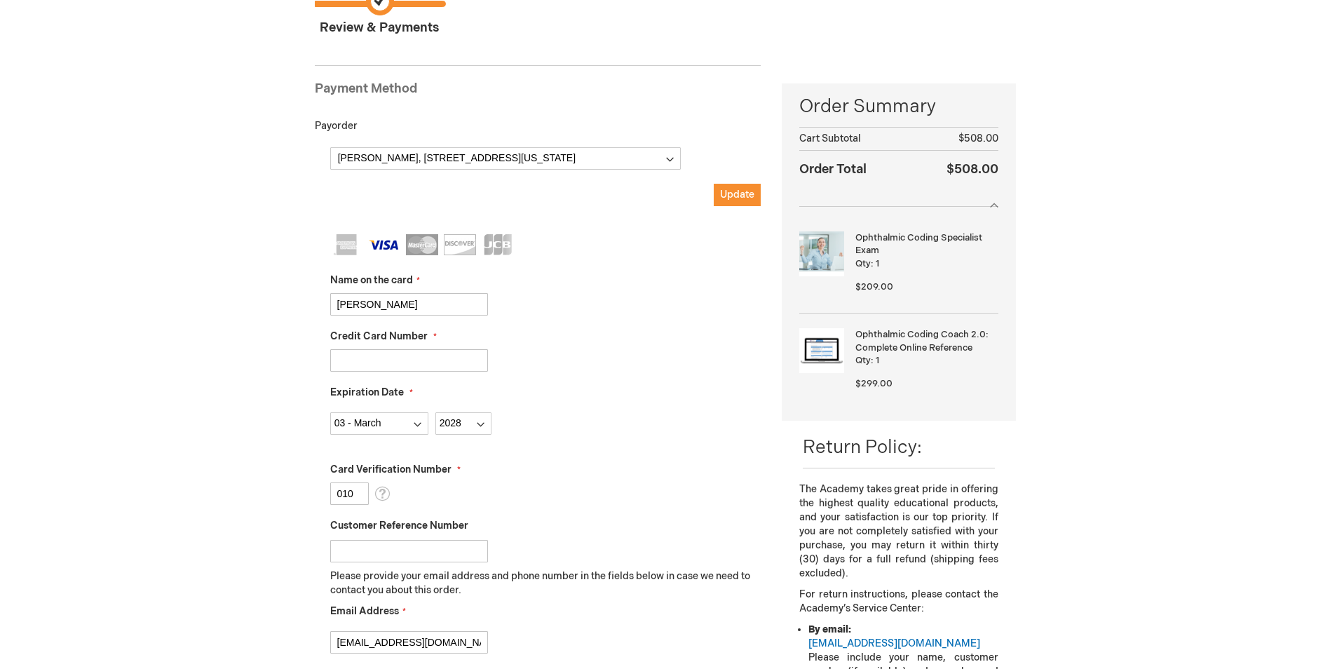
scroll to position [140, 0]
click at [743, 200] on span "Update" at bounding box center [737, 195] width 34 height 12
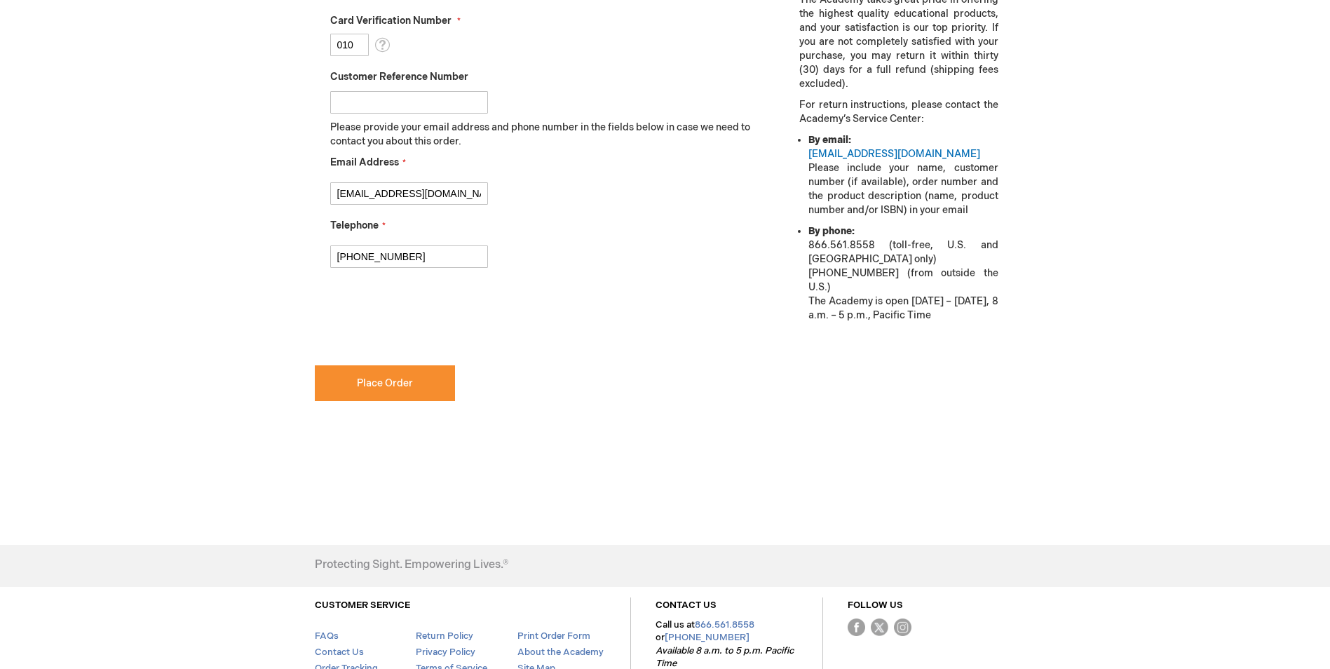
scroll to position [631, 0]
click at [385, 383] on span "Place Order" at bounding box center [385, 382] width 56 height 12
